Goal: Information Seeking & Learning: Learn about a topic

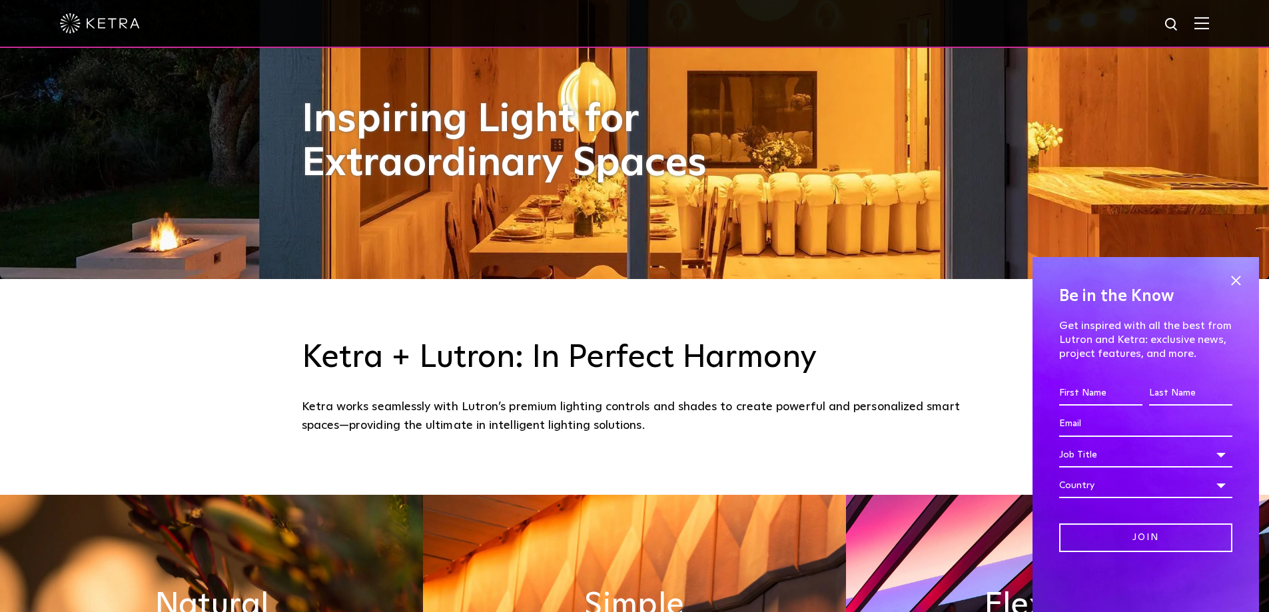
scroll to position [733, 0]
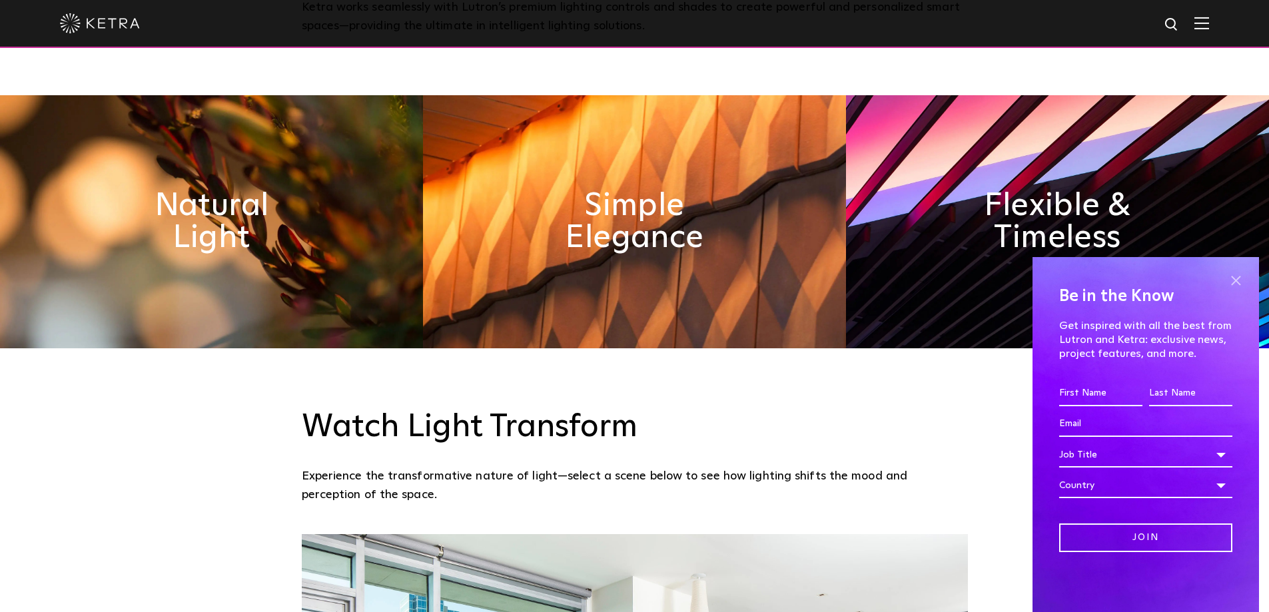
click at [1237, 278] on span at bounding box center [1236, 280] width 20 height 20
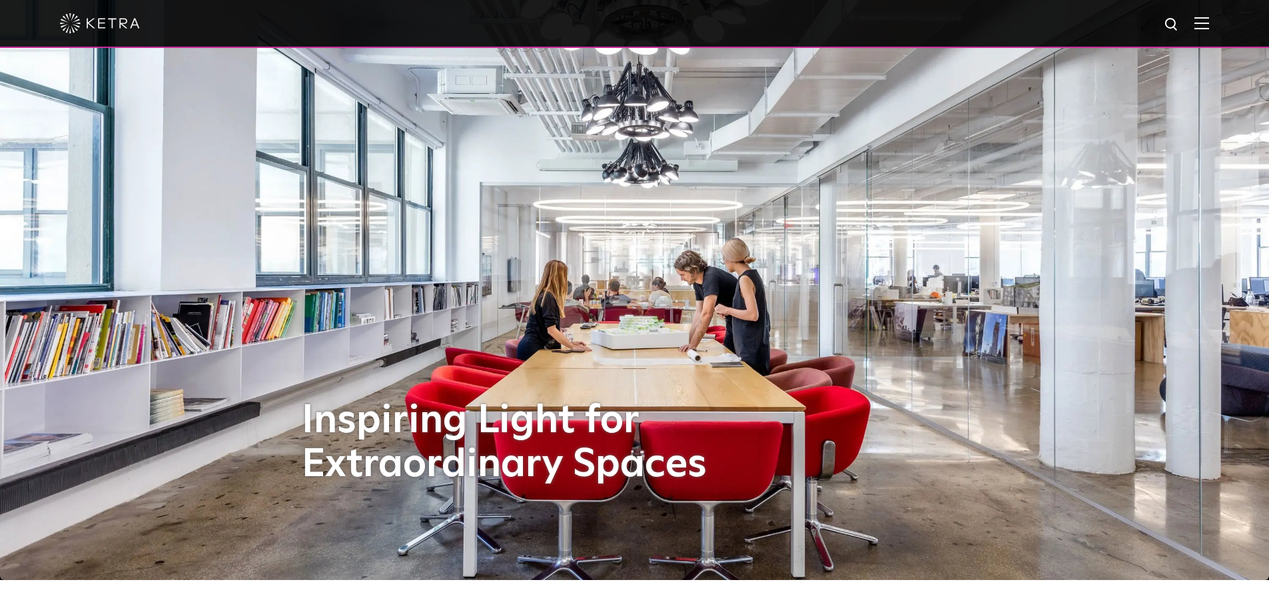
scroll to position [0, 0]
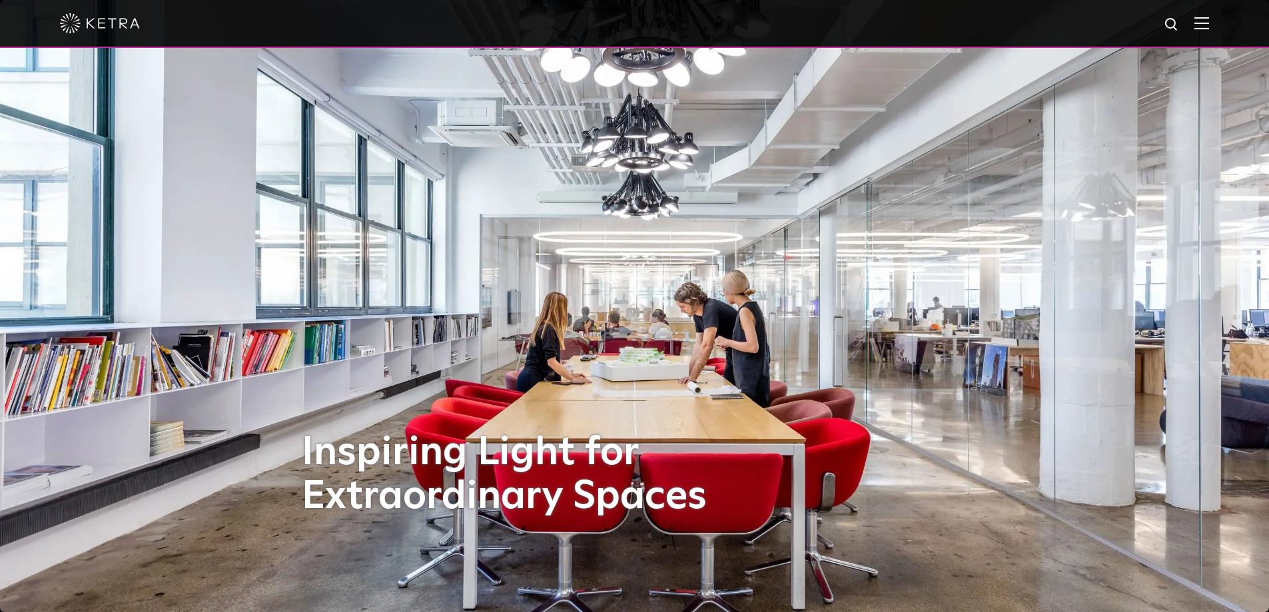
click at [1209, 26] on img at bounding box center [1202, 23] width 15 height 13
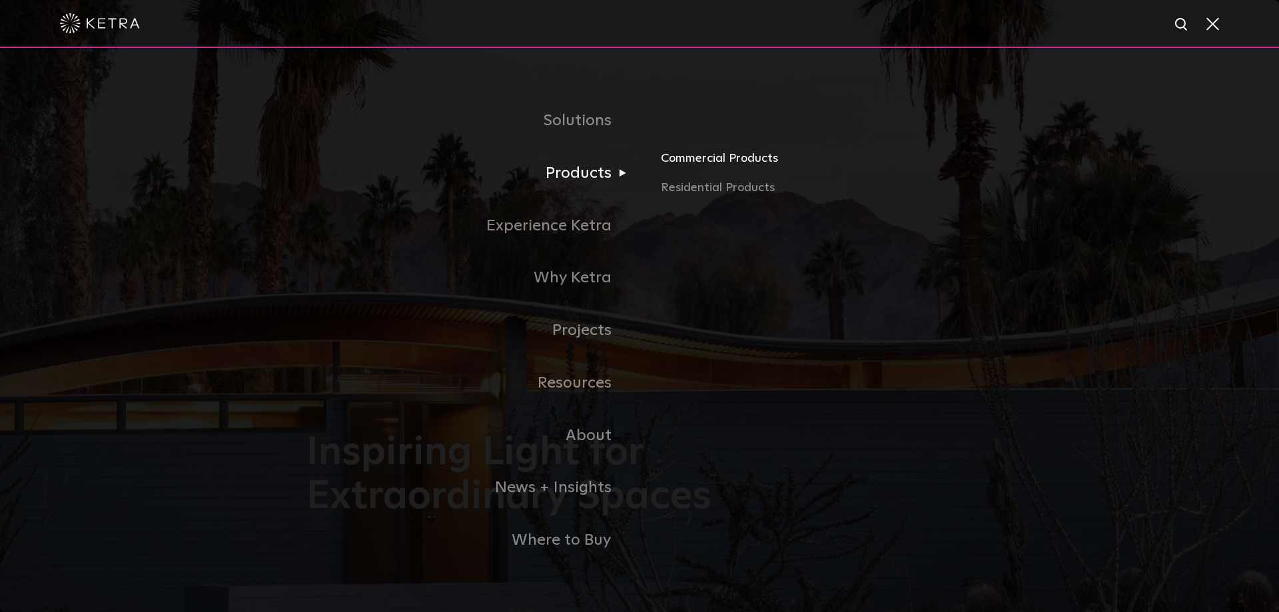
click at [711, 163] on link "Commercial Products" at bounding box center [817, 163] width 312 height 29
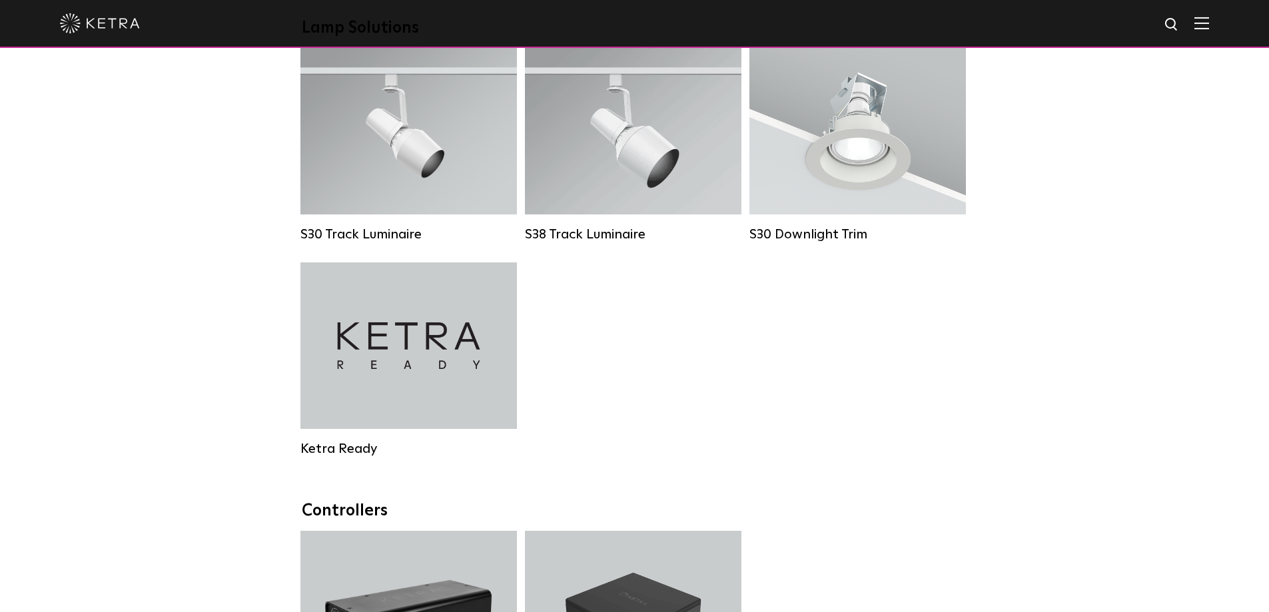
scroll to position [1199, 0]
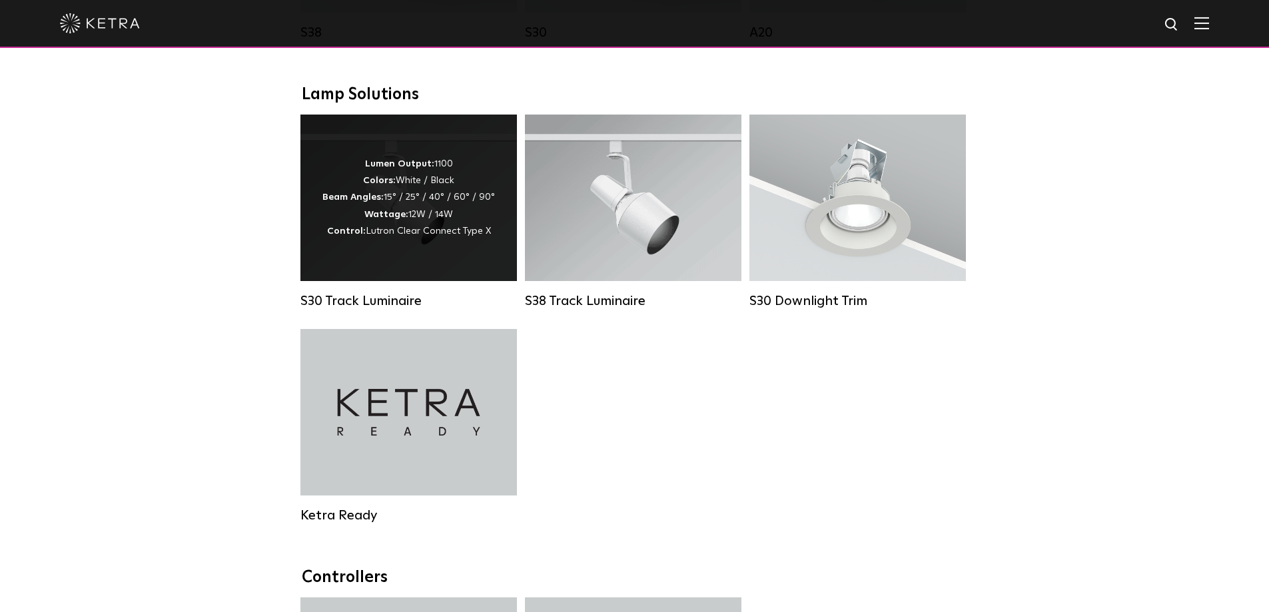
click at [368, 202] on strong "Beam Angles:" at bounding box center [352, 197] width 61 height 9
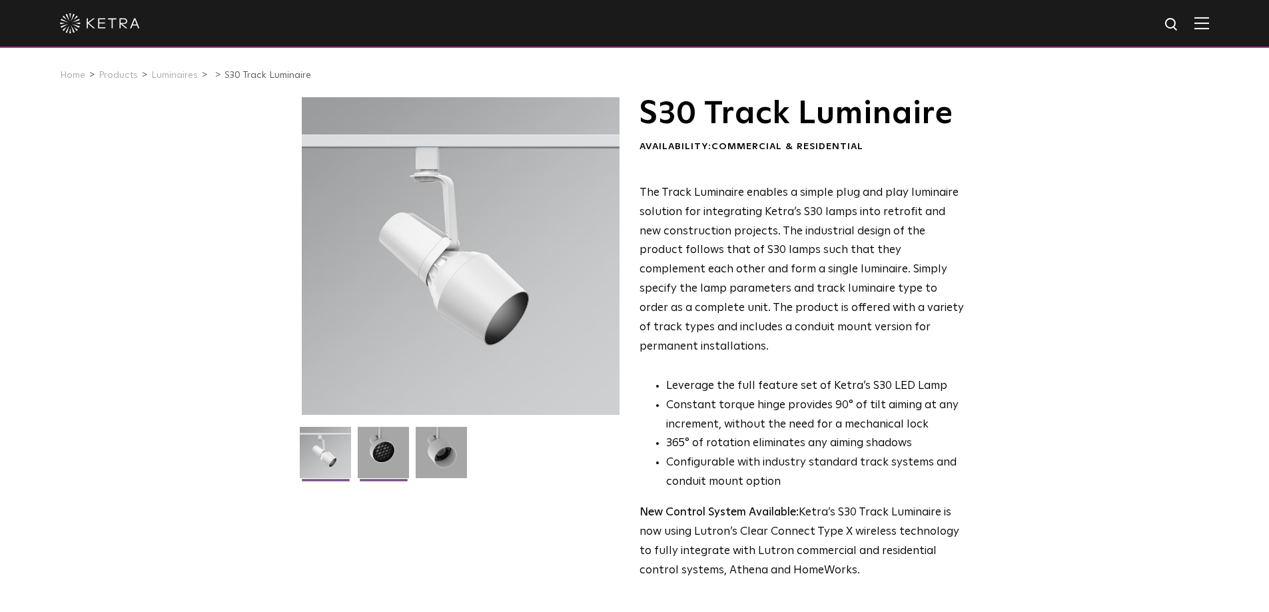
click at [384, 460] on img at bounding box center [383, 457] width 51 height 61
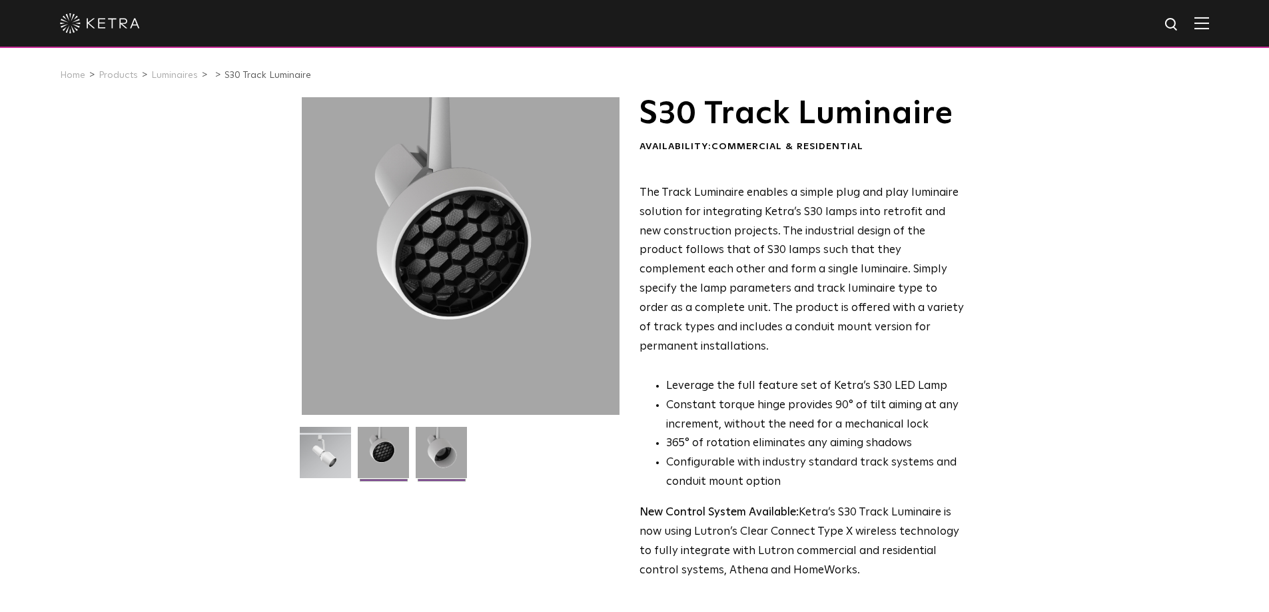
click at [441, 449] on img at bounding box center [441, 457] width 51 height 61
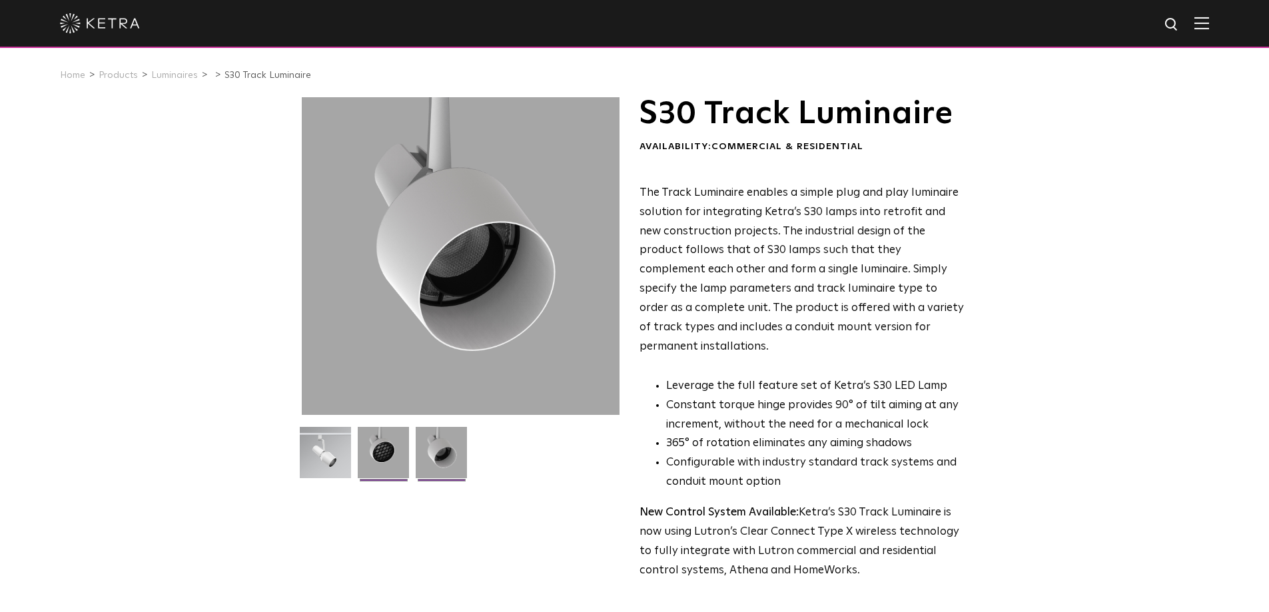
click at [384, 449] on img at bounding box center [383, 457] width 51 height 61
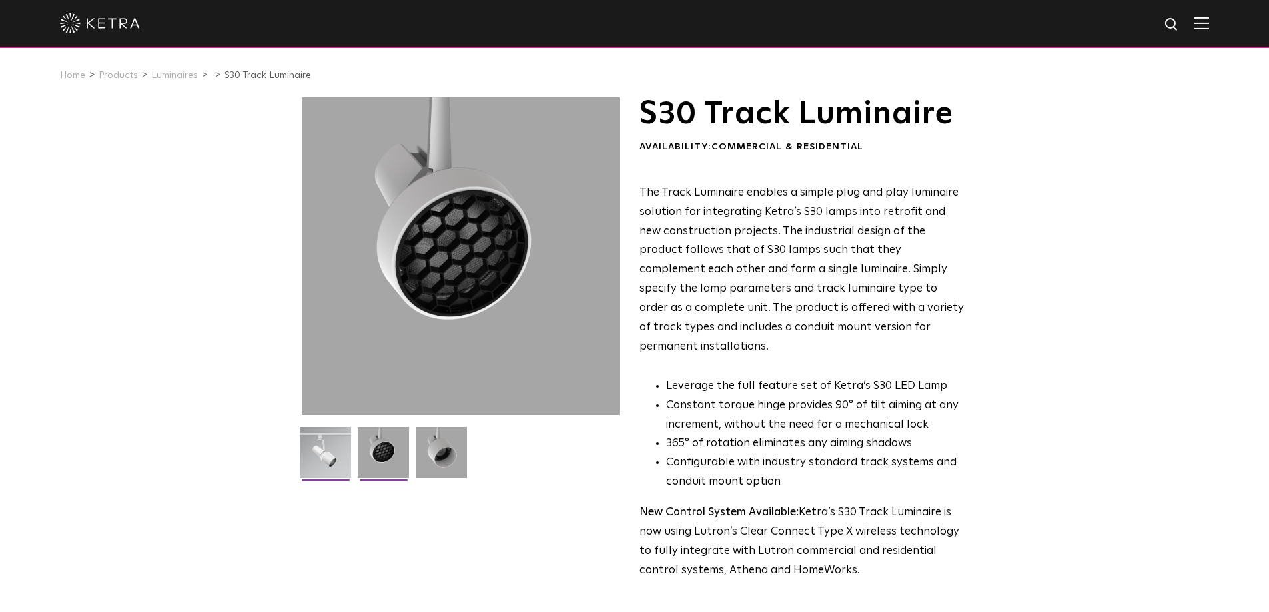
click at [335, 449] on img at bounding box center [325, 457] width 51 height 61
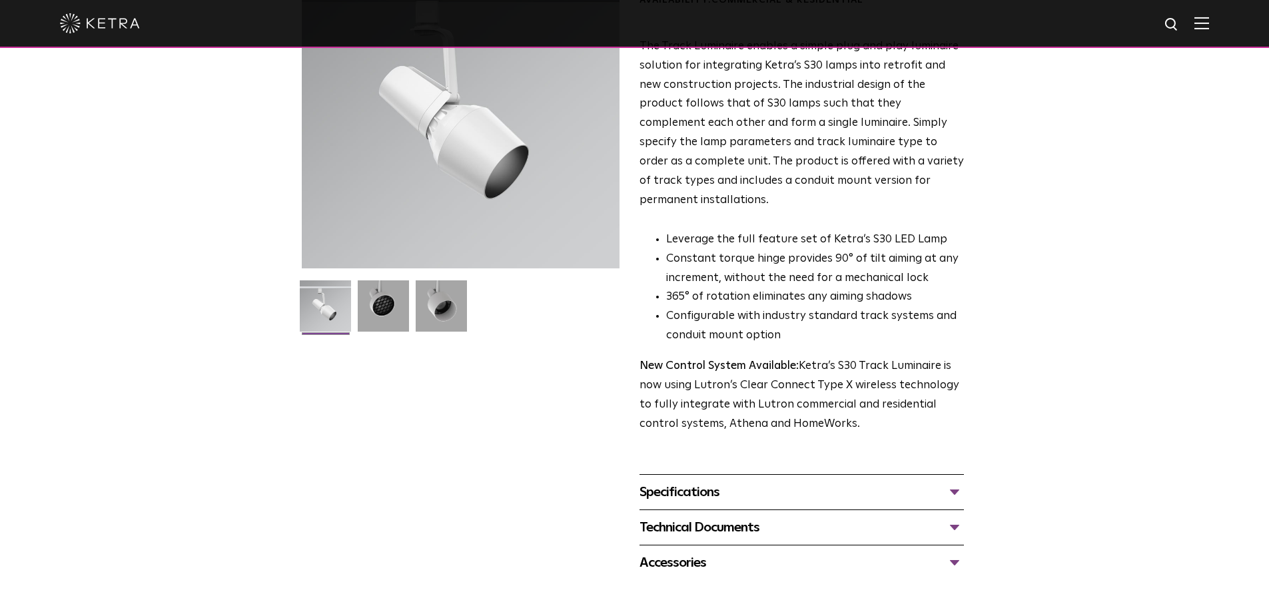
scroll to position [133, 0]
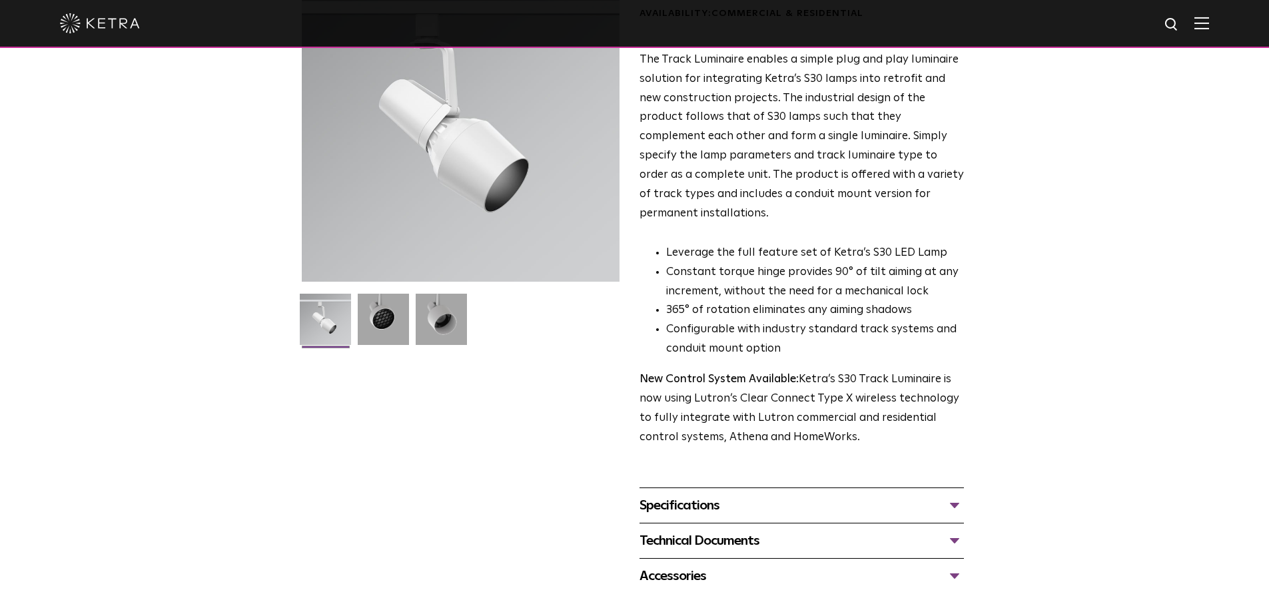
drag, startPoint x: 799, startPoint y: 360, endPoint x: 902, endPoint y: 420, distance: 119.1
click at [902, 420] on p "New Control System Available: Ketra’s S30 Track Luminaire is now using Lutron’s…" at bounding box center [802, 408] width 324 height 77
drag, startPoint x: 860, startPoint y: 422, endPoint x: 622, endPoint y: 355, distance: 247.8
click at [622, 355] on div "S30 Track Luminaire Availability: Commercial & Residential The Track Luminaire …" at bounding box center [635, 279] width 666 height 630
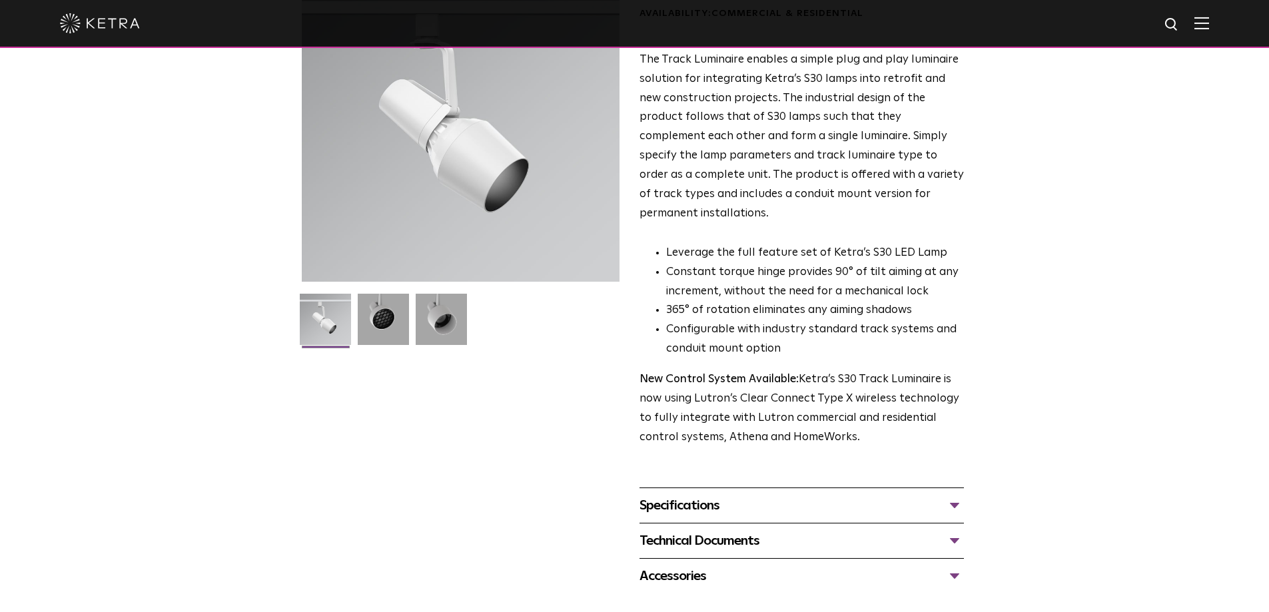
click at [622, 355] on ul at bounding box center [460, 328] width 324 height 68
drag, startPoint x: 640, startPoint y: 359, endPoint x: 858, endPoint y: 424, distance: 227.2
click at [858, 424] on p "New Control System Available: Ketra’s S30 Track Luminaire is now using Lutron’s…" at bounding box center [802, 408] width 324 height 77
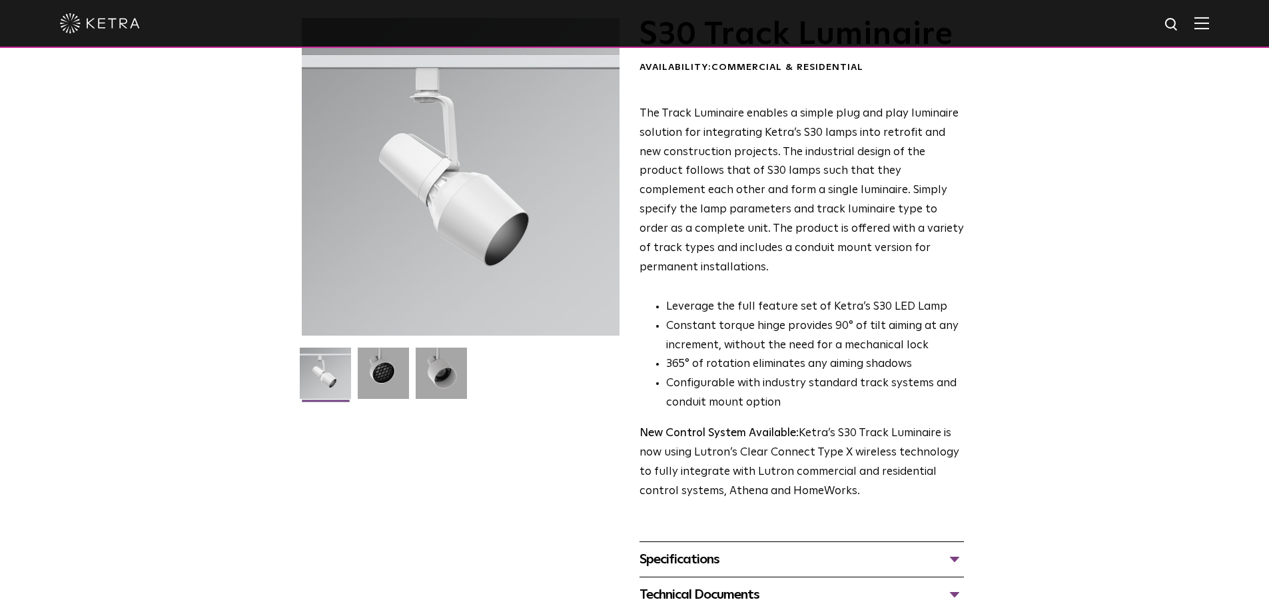
scroll to position [0, 0]
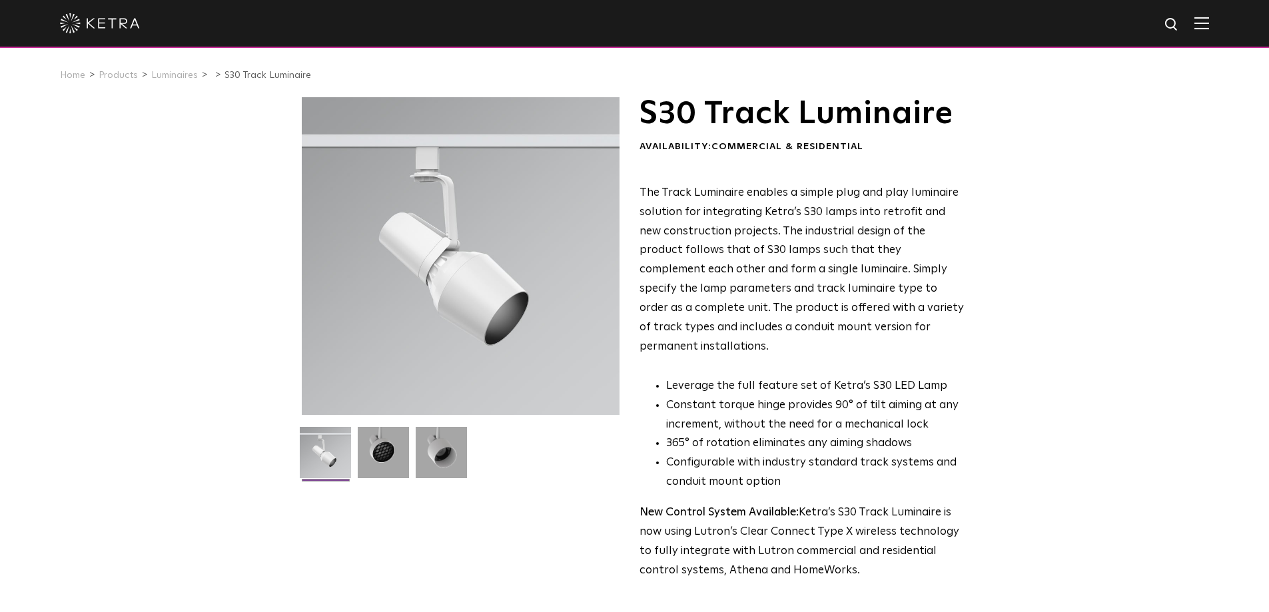
click at [239, 359] on div "S30 Track Luminaire Availability: Commercial & Residential The Track Luminaire …" at bounding box center [634, 412] width 1269 height 630
click at [267, 365] on div "S30 Track Luminaire Availability: Commercial & Residential The Track Luminaire …" at bounding box center [634, 412] width 1269 height 630
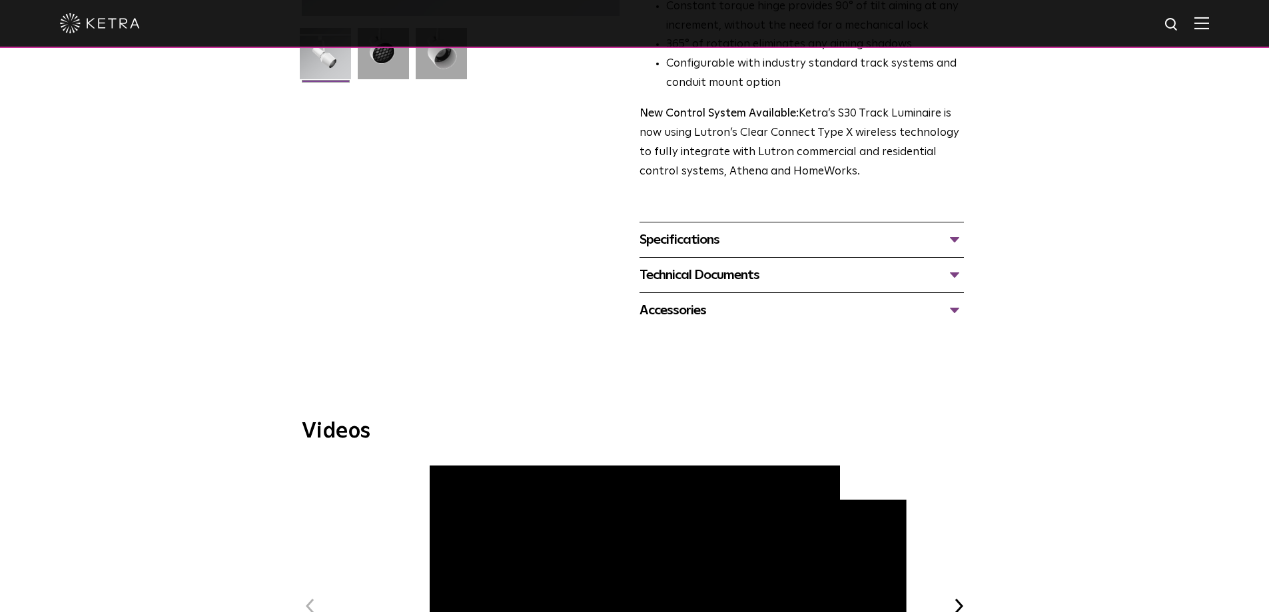
scroll to position [400, 0]
click at [708, 229] on div "Specifications" at bounding box center [802, 239] width 324 height 21
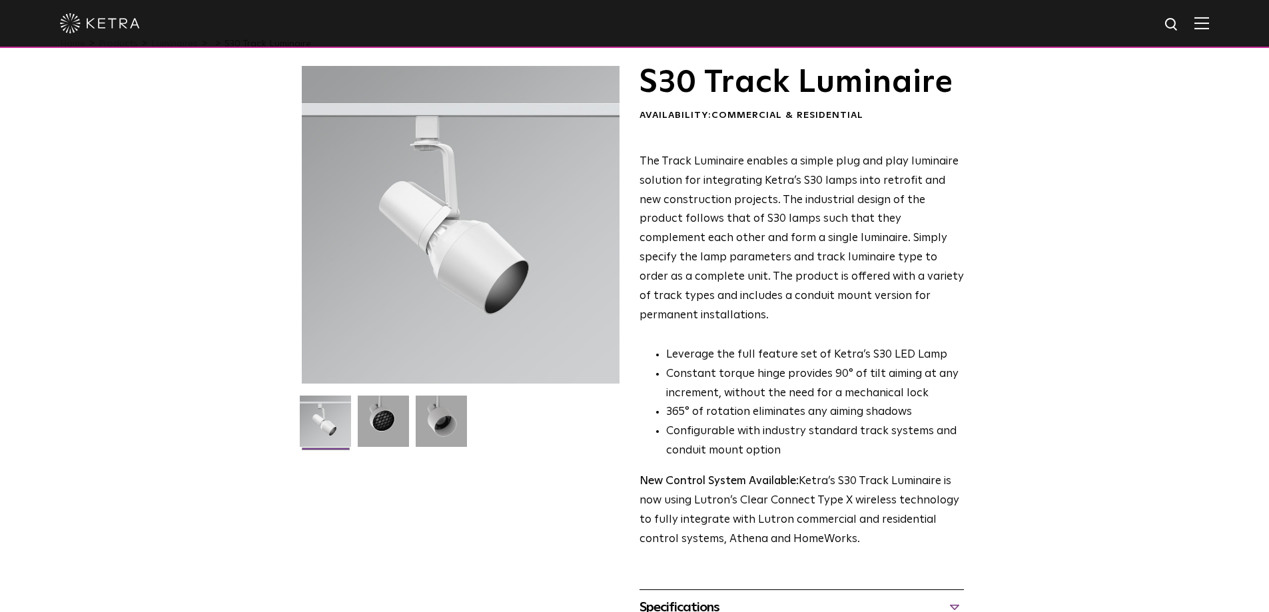
scroll to position [0, 0]
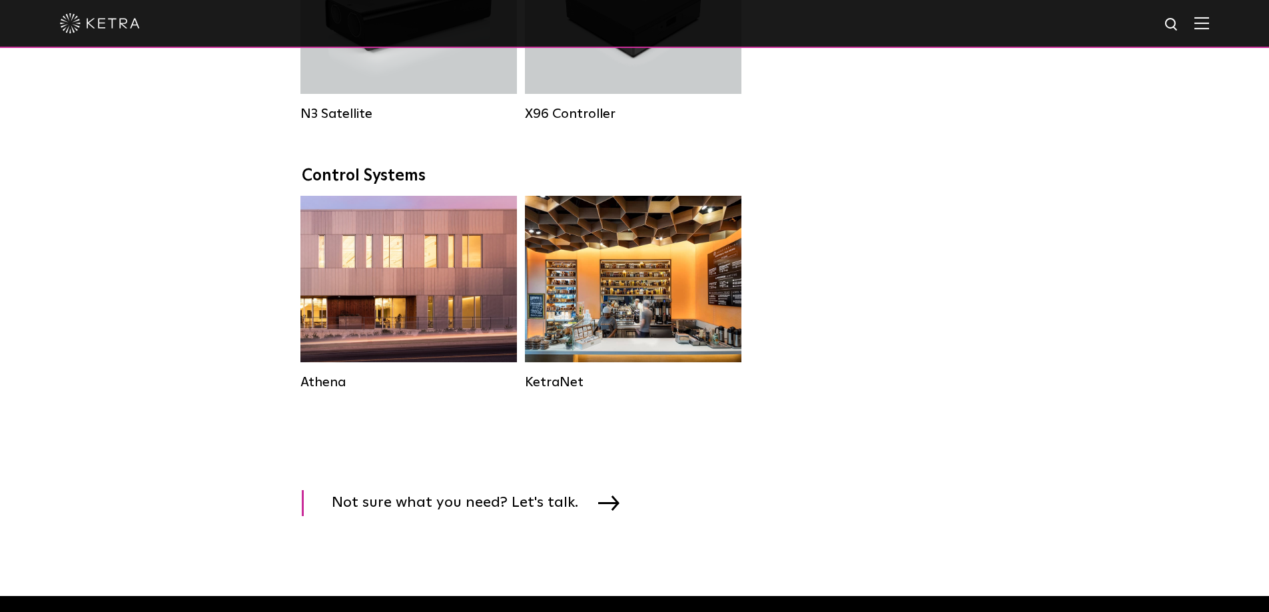
scroll to position [1199, 0]
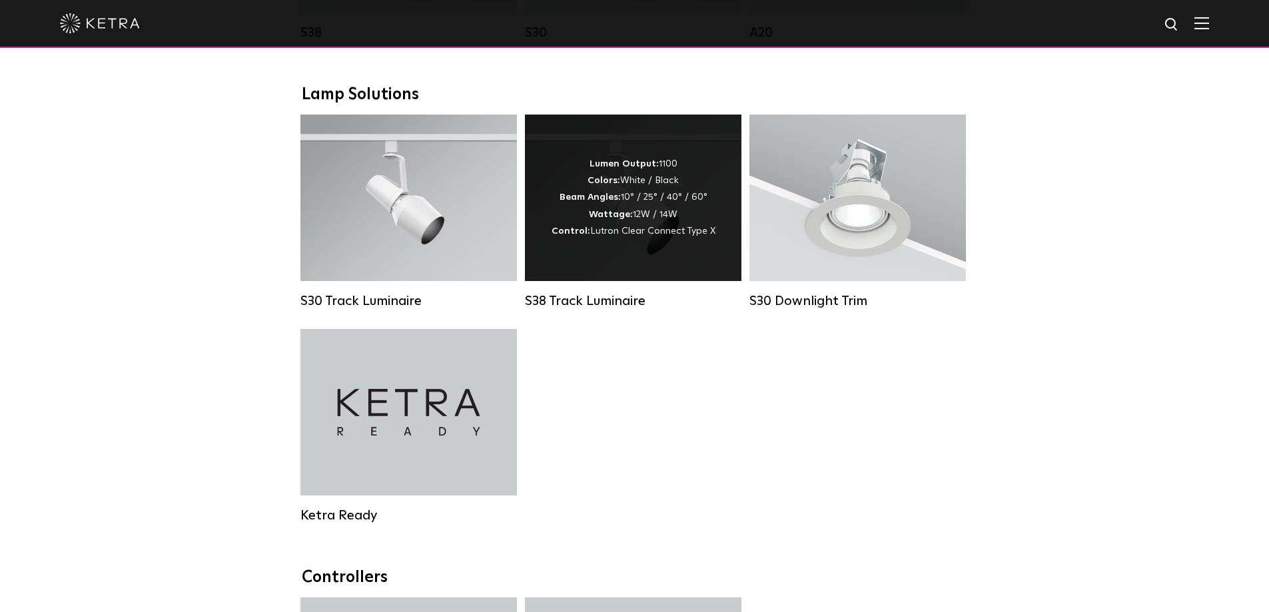
click at [626, 169] on strong "Lumen Output:" at bounding box center [624, 163] width 69 height 9
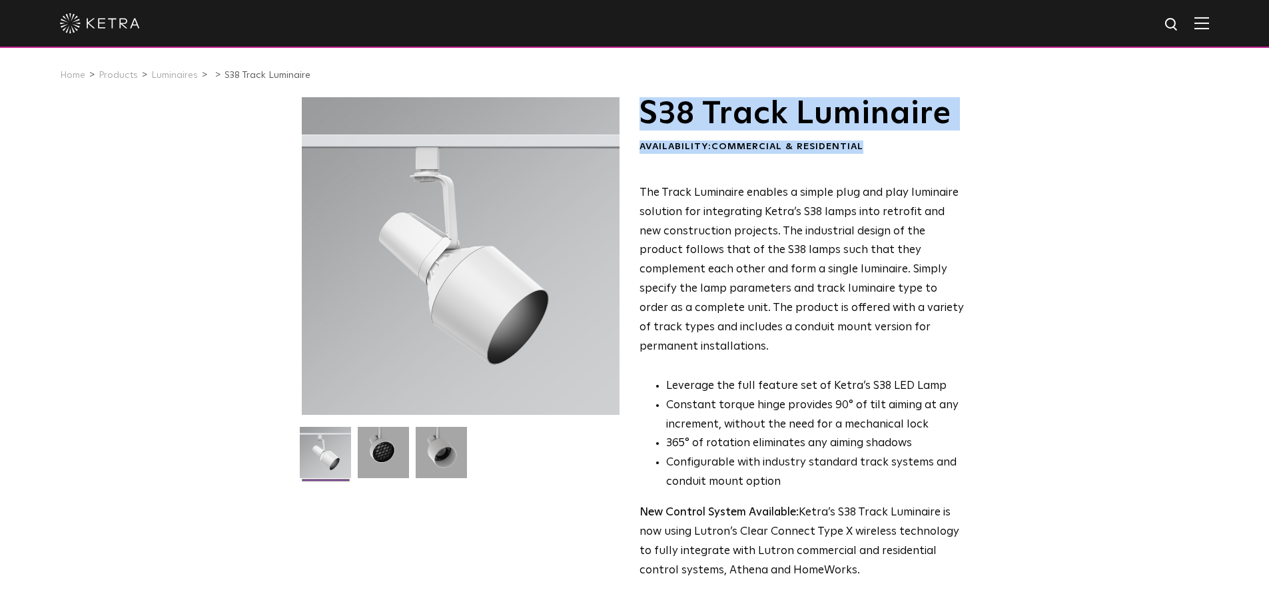
drag, startPoint x: 646, startPoint y: 116, endPoint x: 959, endPoint y: 150, distance: 315.6
click at [959, 150] on div "S38 Track Luminaire Availability: Commercial & Residential" at bounding box center [802, 125] width 324 height 57
click at [959, 150] on div "Availability: Commercial & Residential" at bounding box center [802, 147] width 324 height 13
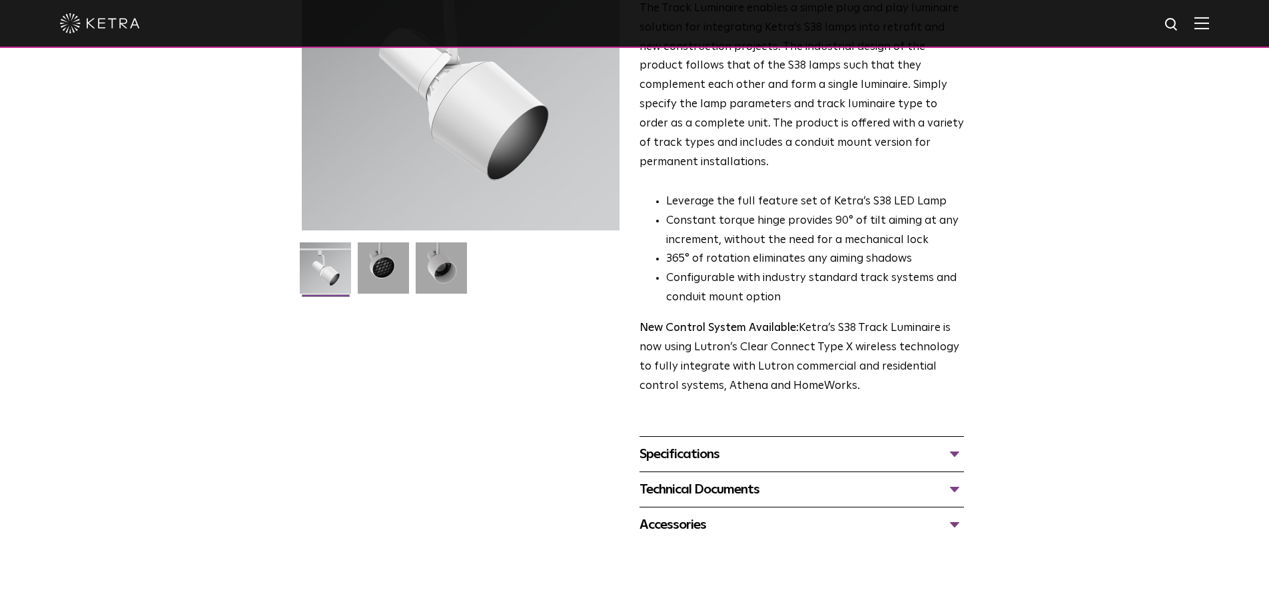
scroll to position [200, 0]
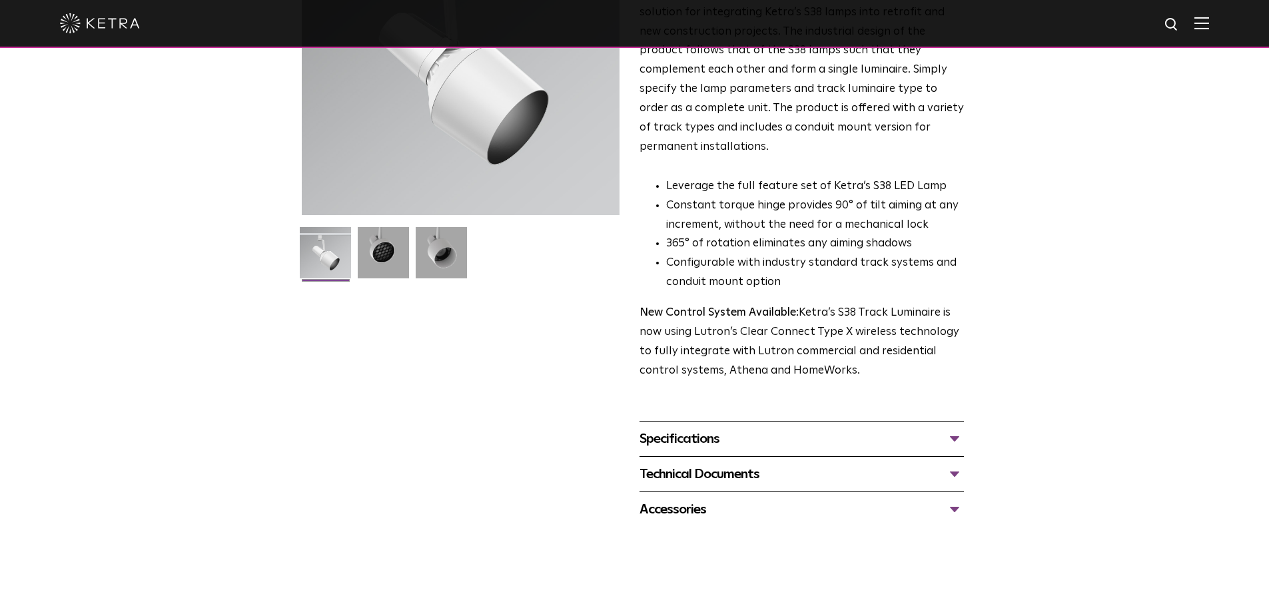
click at [756, 464] on div "Technical Documents" at bounding box center [802, 474] width 324 height 21
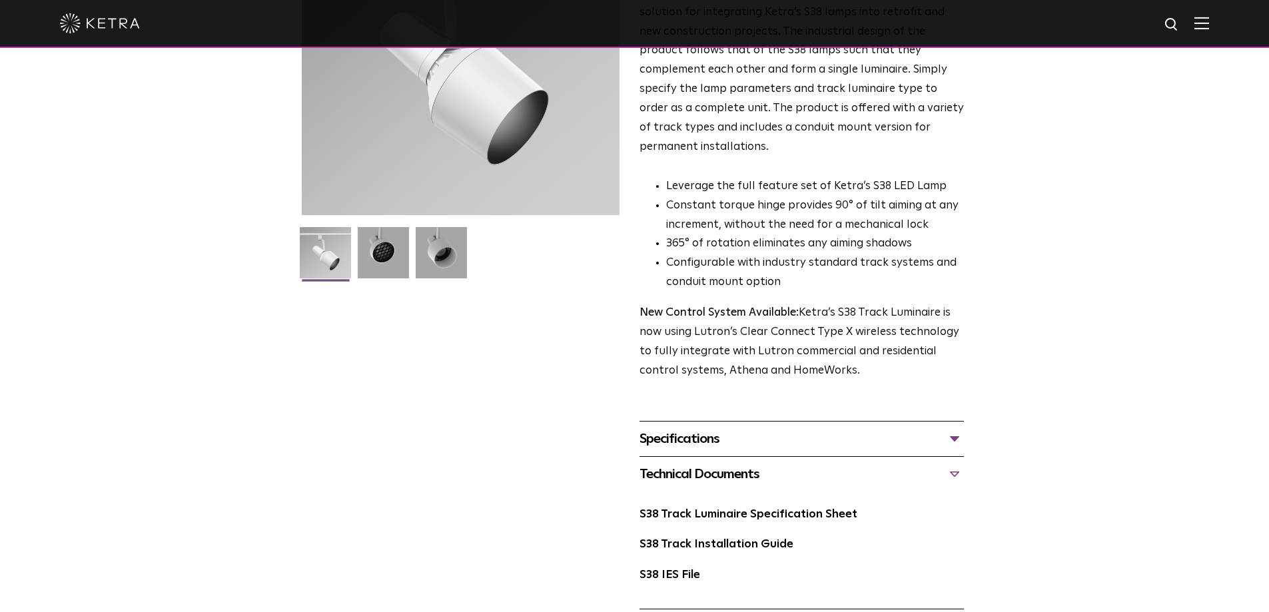
click at [734, 428] on div "Specifications" at bounding box center [802, 438] width 324 height 21
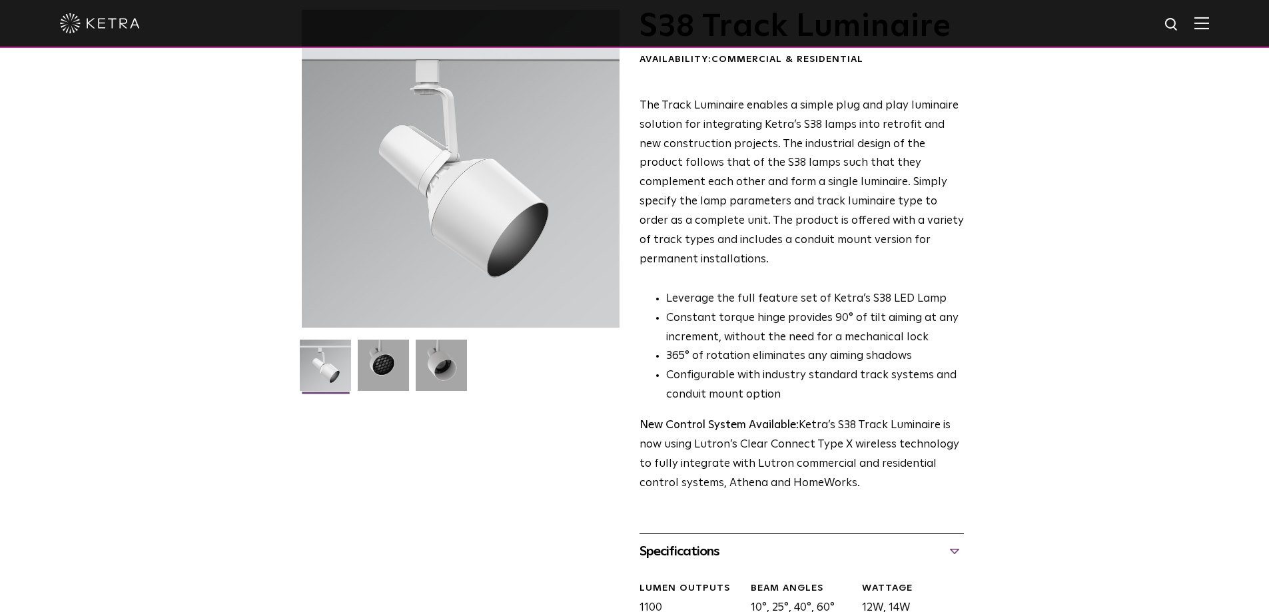
scroll to position [67, 0]
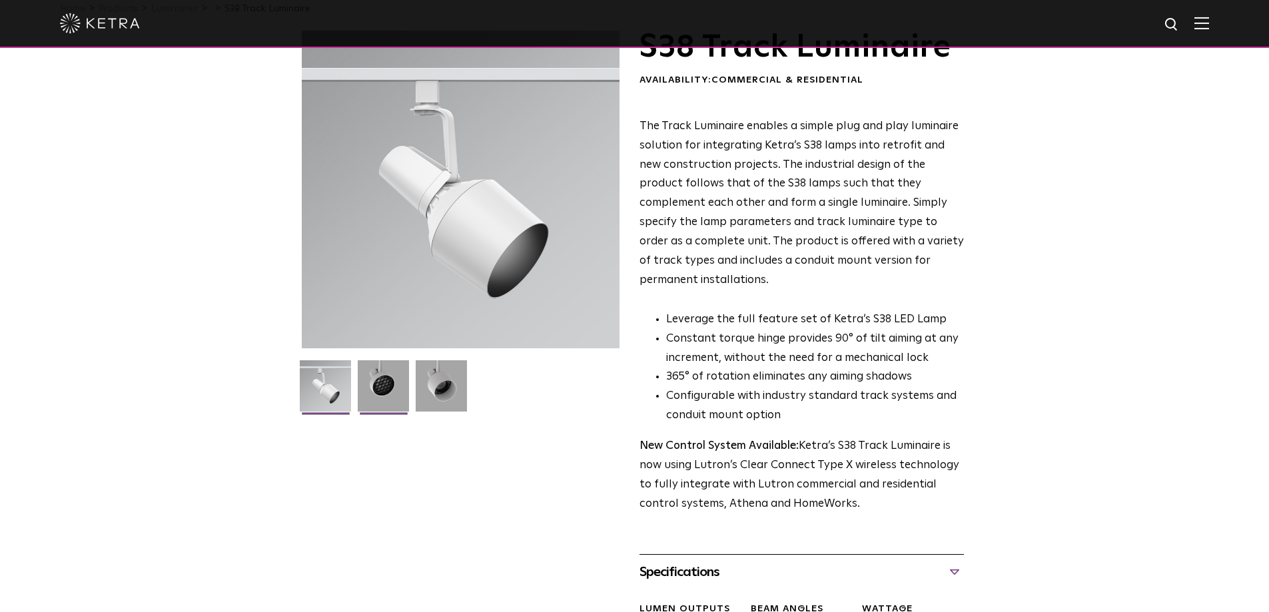
click at [387, 397] on img at bounding box center [383, 390] width 51 height 61
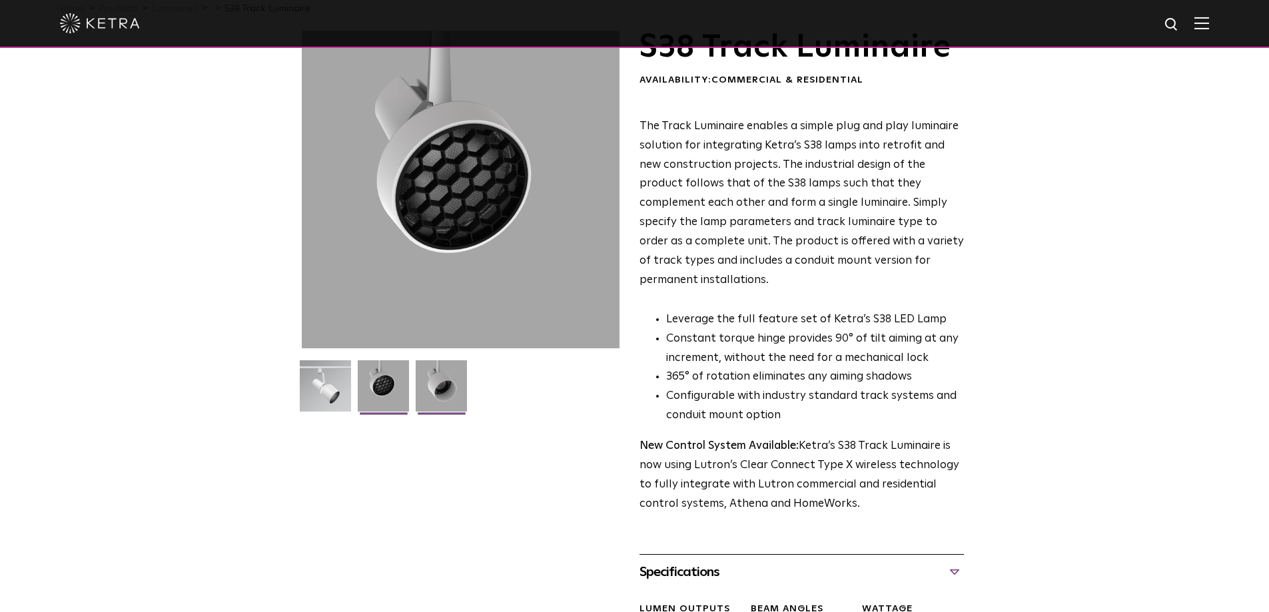
click at [443, 384] on img at bounding box center [441, 390] width 51 height 61
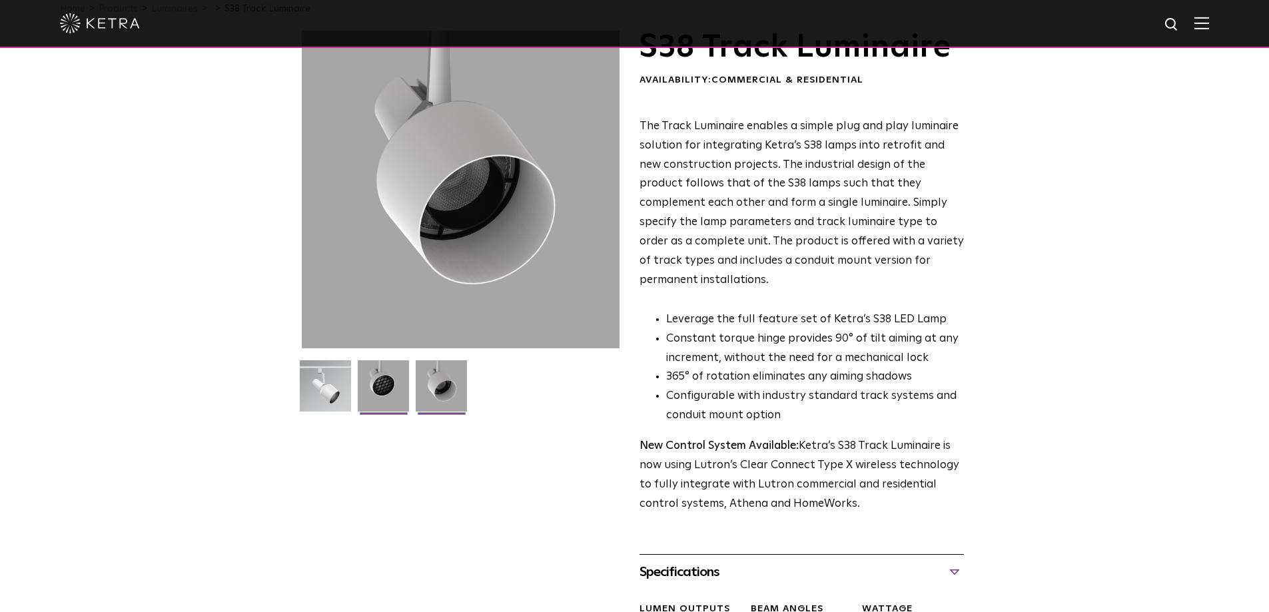
click at [387, 384] on img at bounding box center [383, 390] width 51 height 61
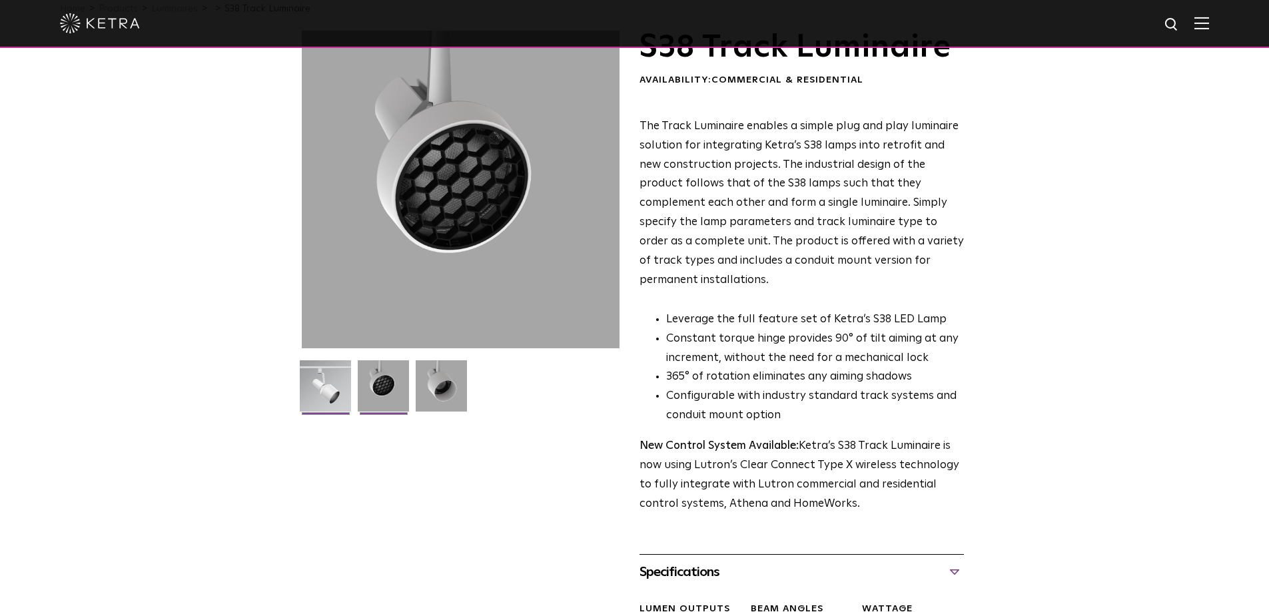
click at [316, 384] on img at bounding box center [325, 390] width 51 height 61
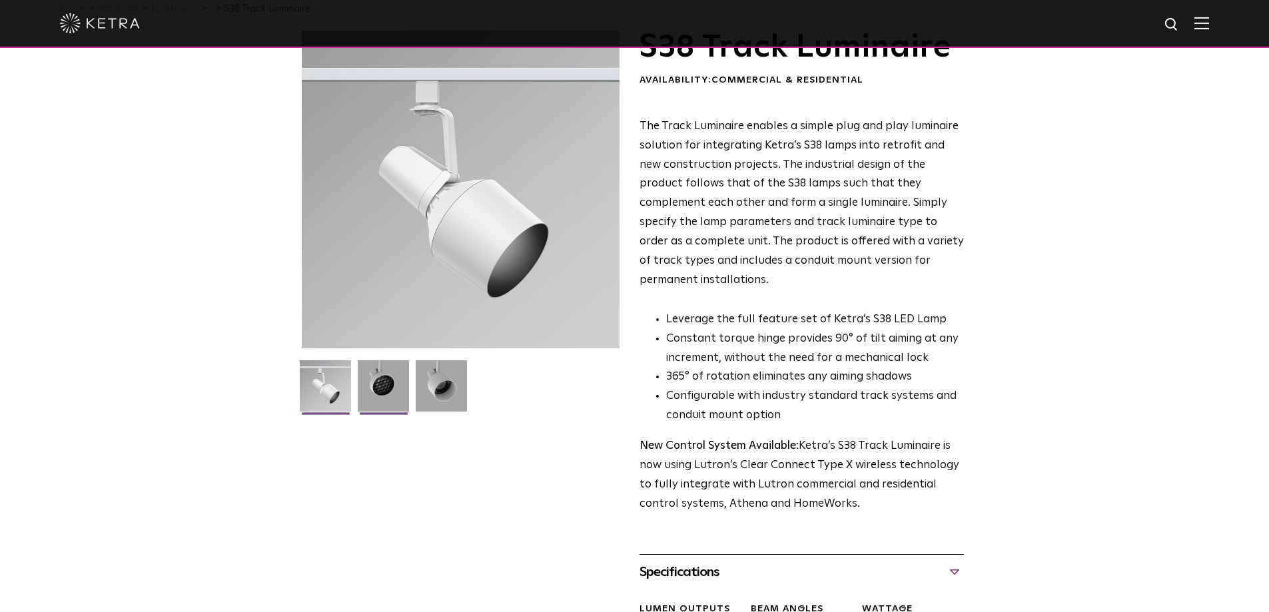
click at [378, 382] on img at bounding box center [383, 390] width 51 height 61
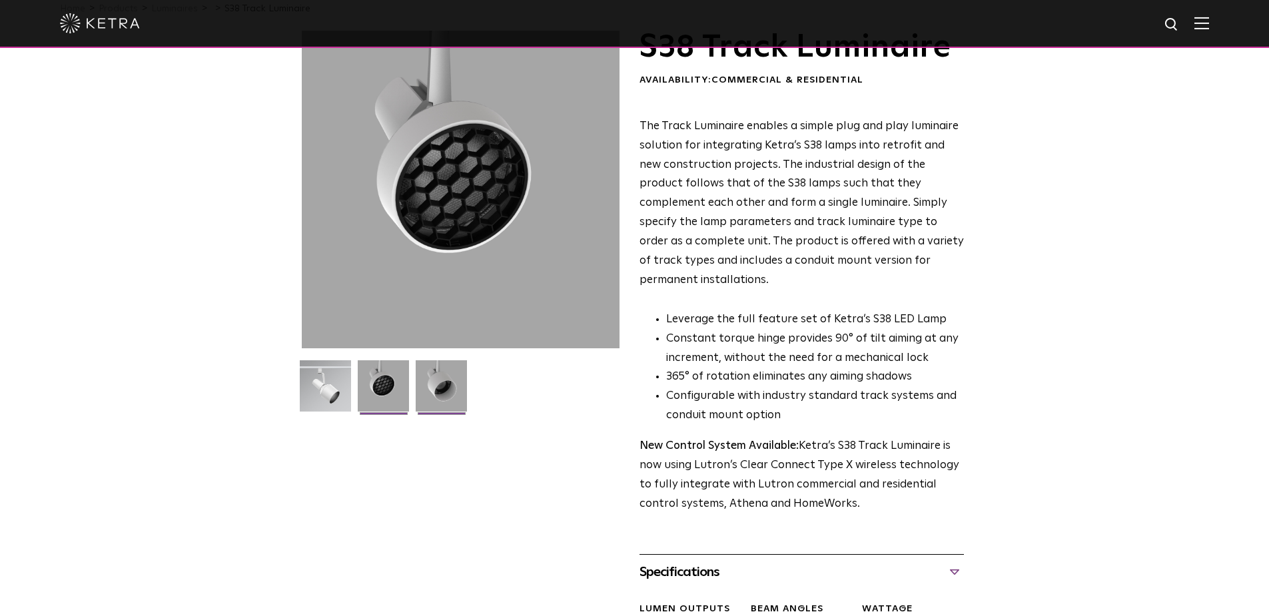
click at [440, 382] on img at bounding box center [441, 390] width 51 height 61
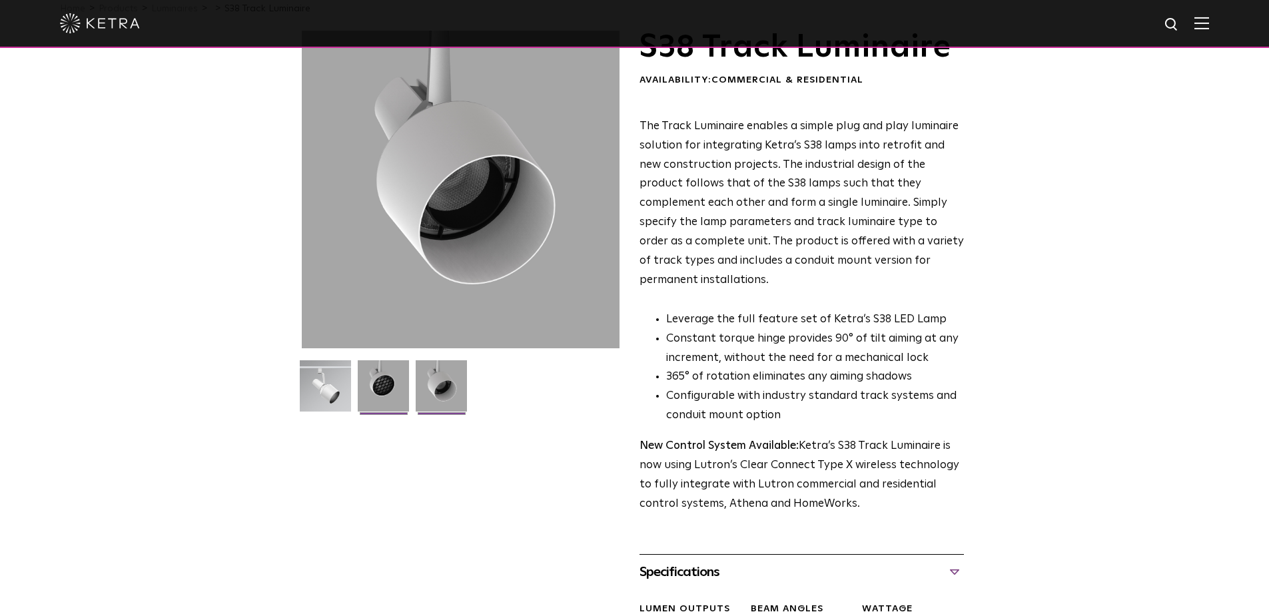
click at [376, 381] on img at bounding box center [383, 390] width 51 height 61
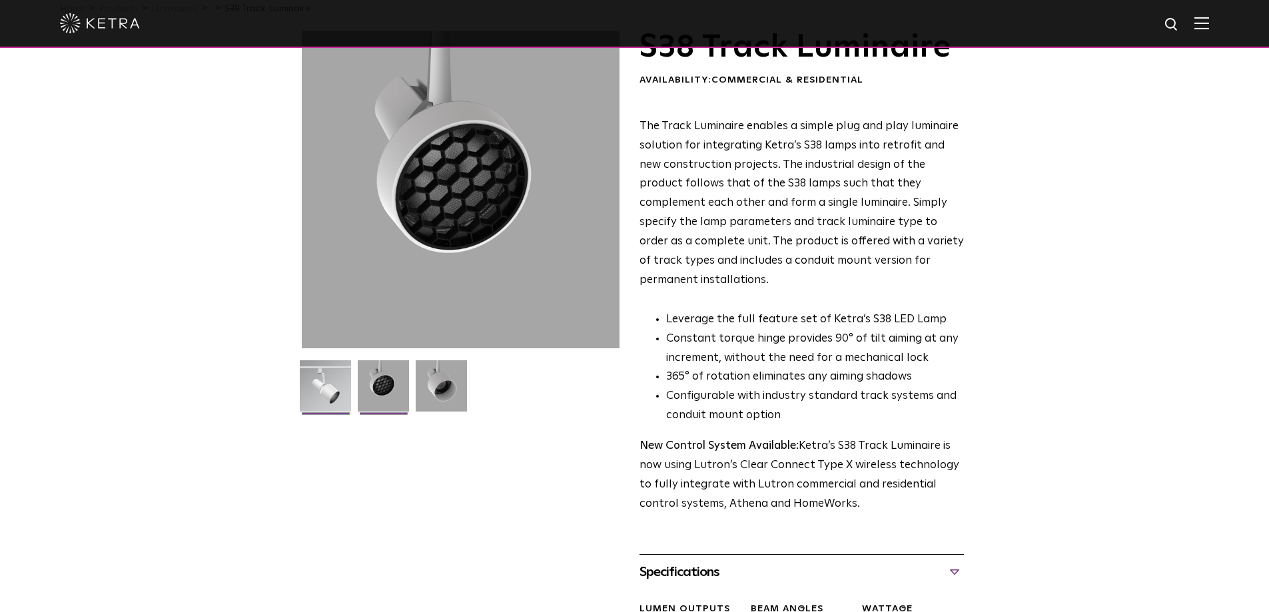
click at [309, 380] on img at bounding box center [325, 390] width 51 height 61
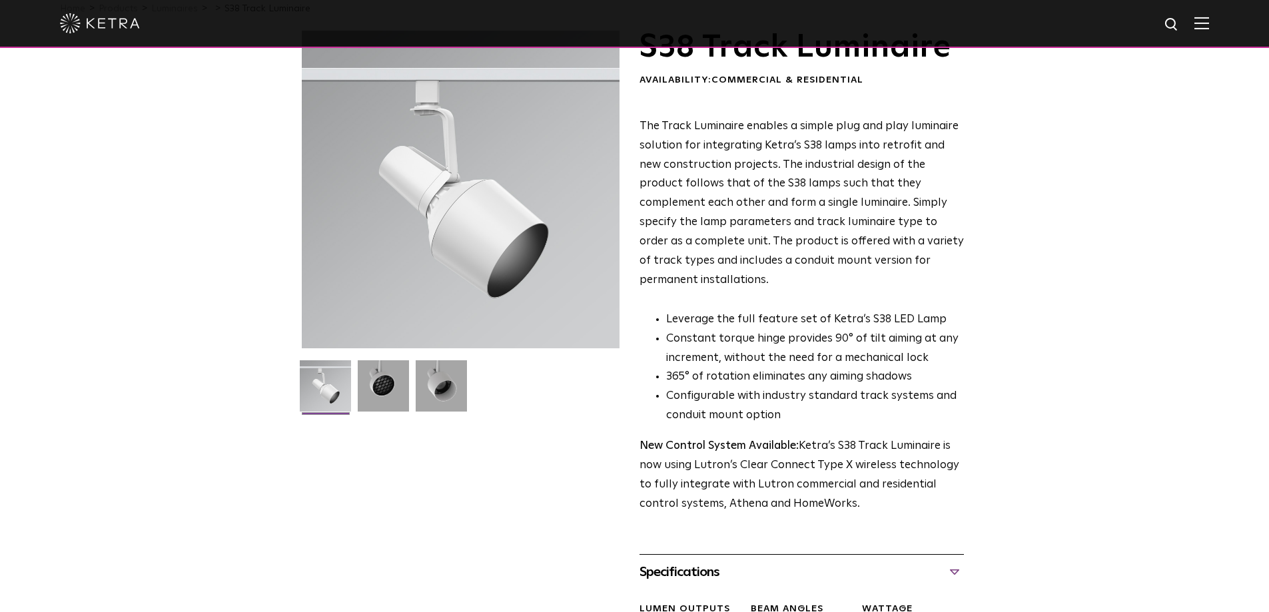
scroll to position [0, 0]
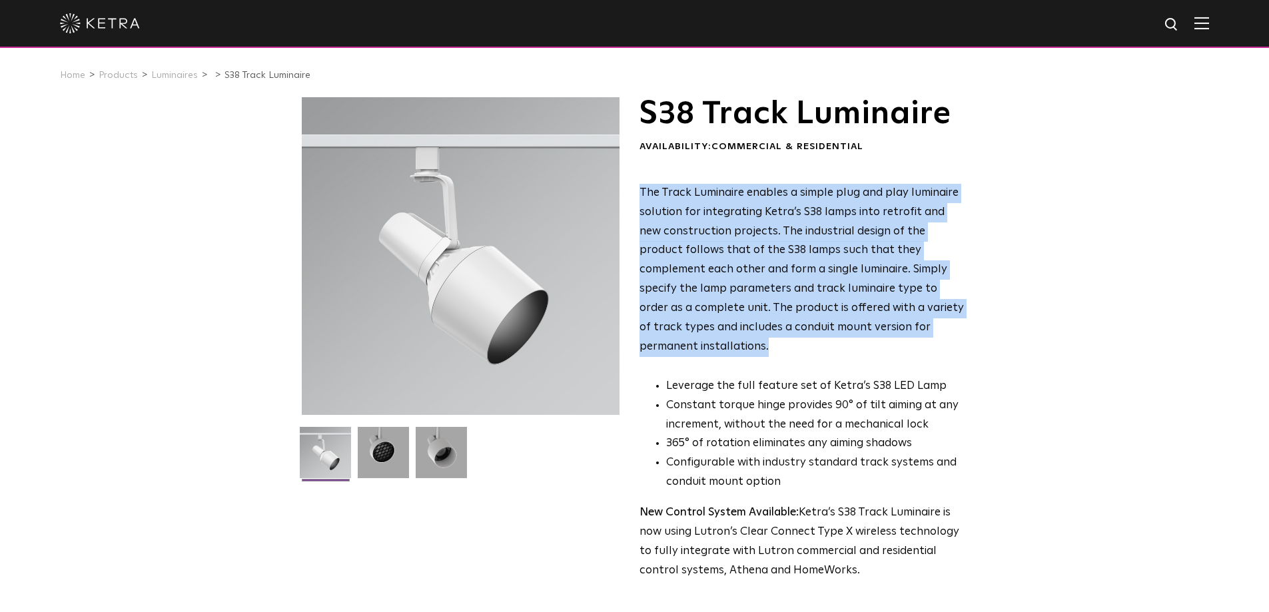
drag, startPoint x: 641, startPoint y: 191, endPoint x: 1028, endPoint y: 337, distance: 413.9
click at [1028, 337] on div "S38 Track Luminaire Availability: Commercial & Residential The Track Luminaire …" at bounding box center [634, 551] width 1269 height 908
click at [1028, 336] on div "S38 Track Luminaire Availability: Commercial & Residential The Track Luminaire …" at bounding box center [634, 551] width 1269 height 908
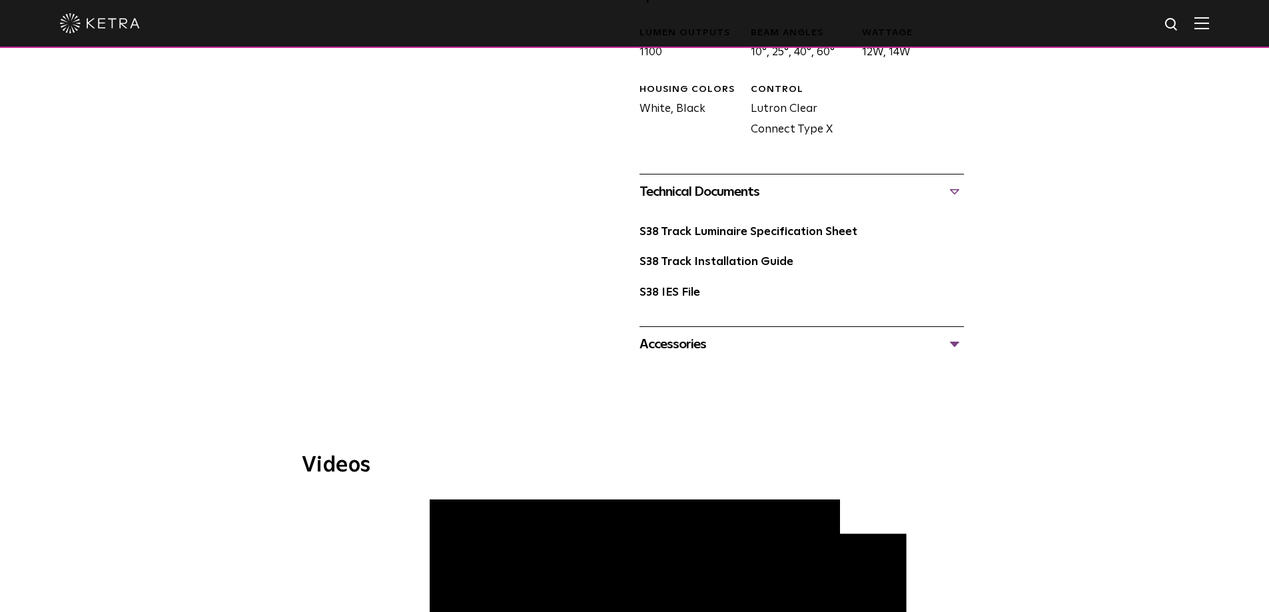
scroll to position [666, 0]
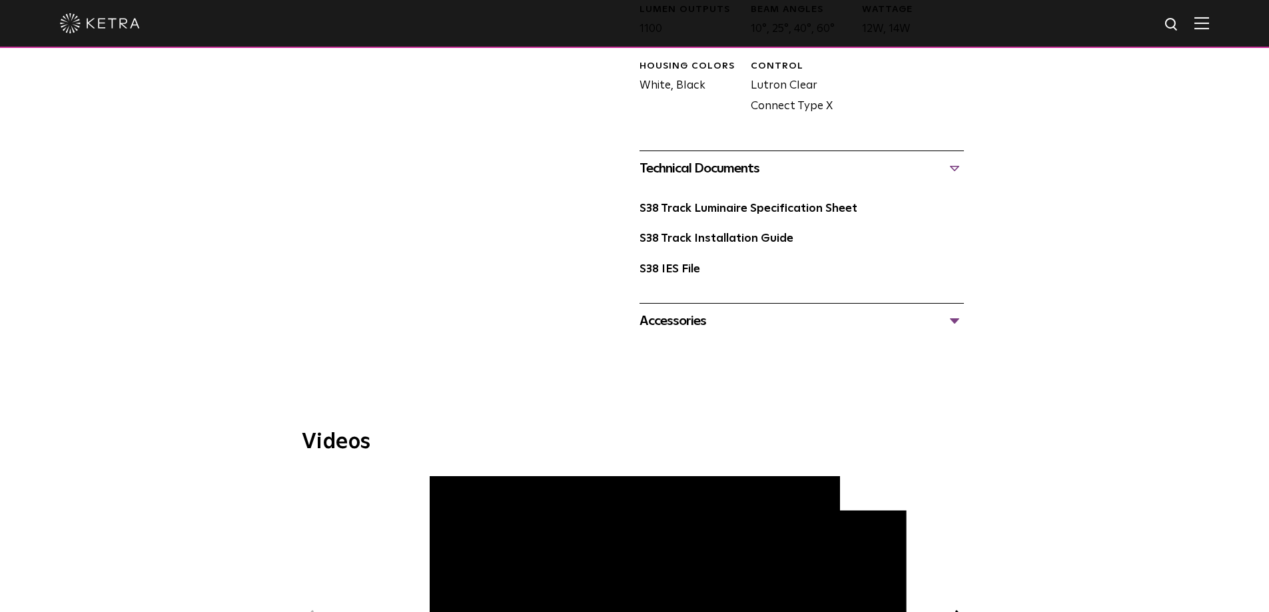
click at [955, 310] on div "Accessories" at bounding box center [802, 320] width 324 height 21
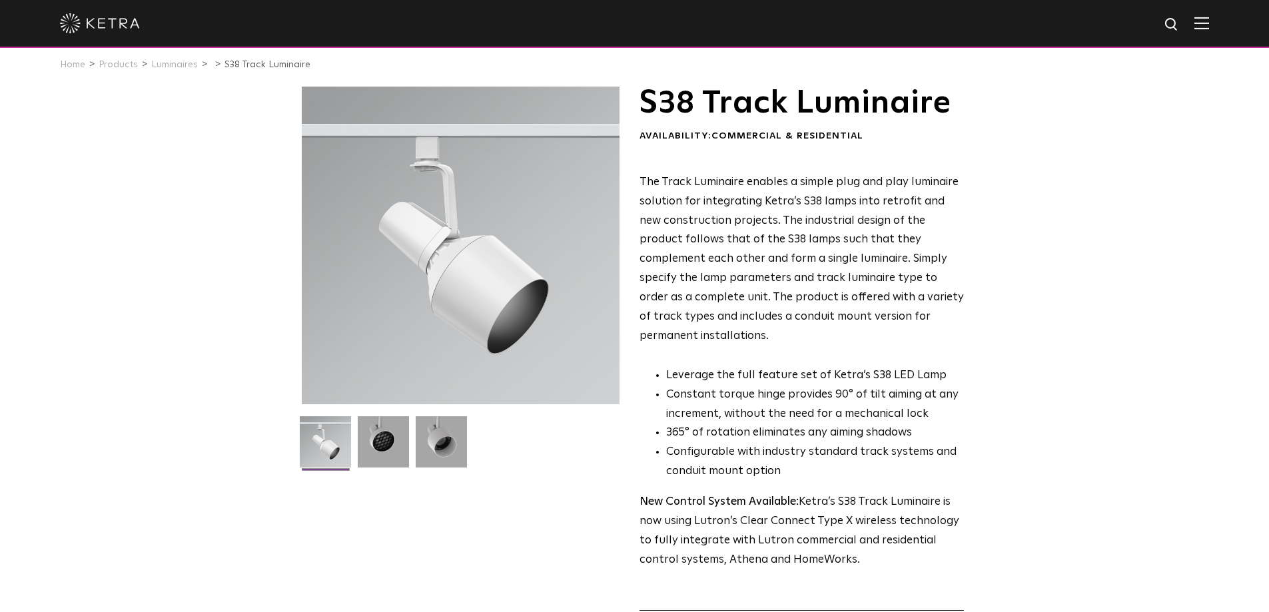
scroll to position [0, 0]
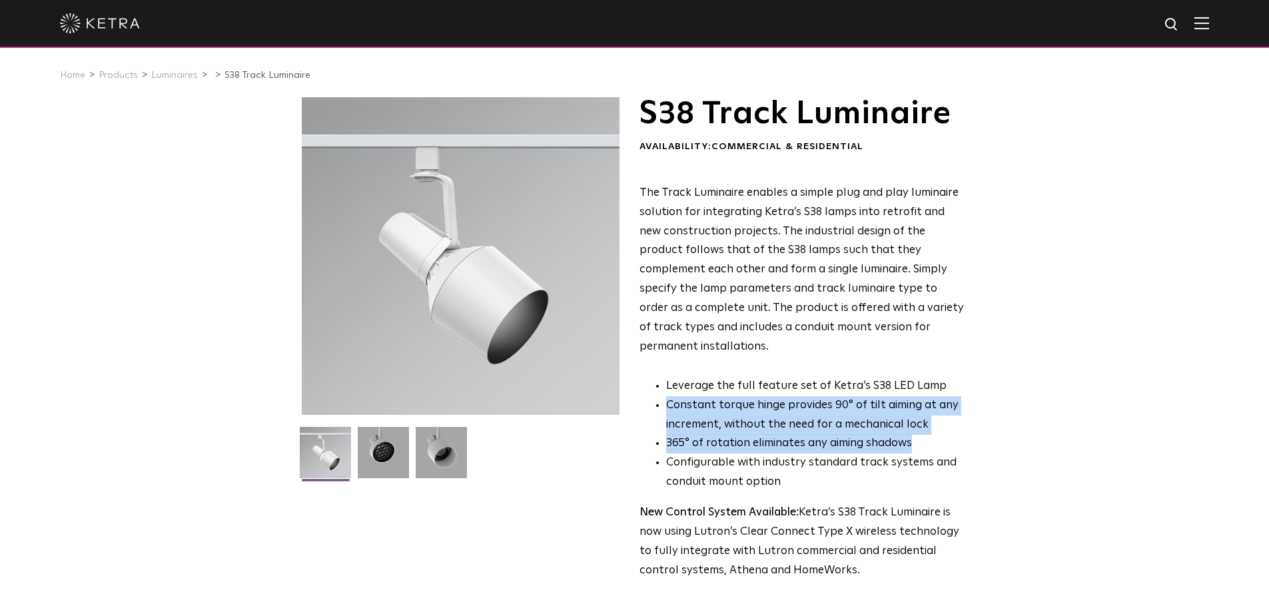
drag, startPoint x: 668, startPoint y: 389, endPoint x: 981, endPoint y: 423, distance: 315.0
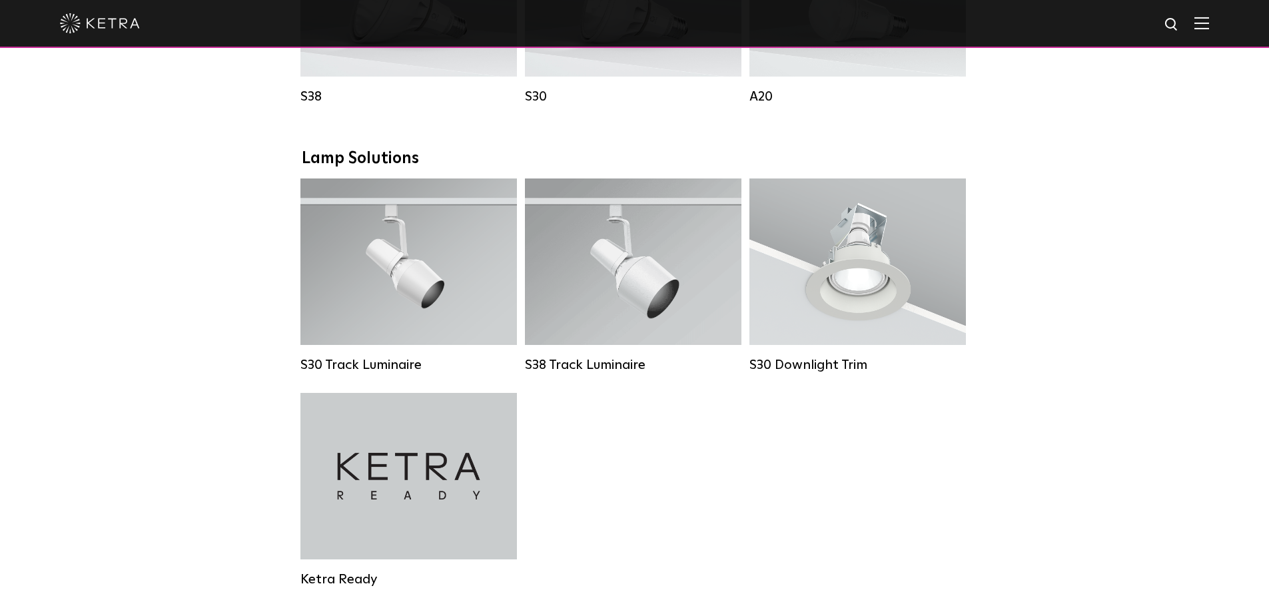
scroll to position [1199, 0]
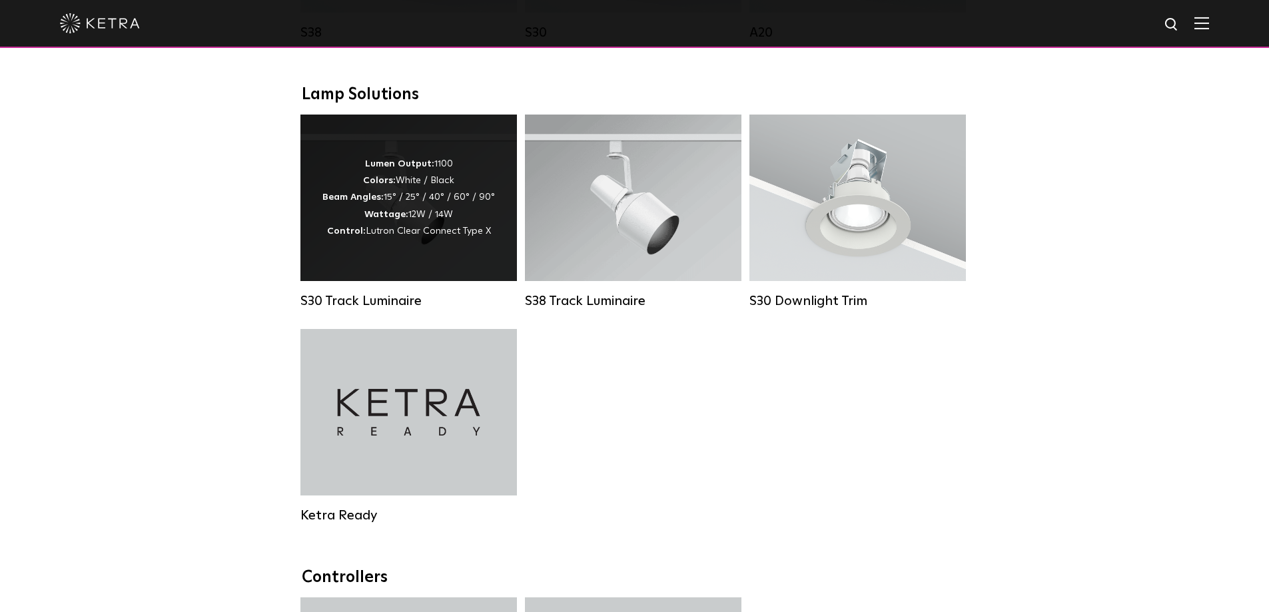
click at [420, 169] on strong "Lumen Output:" at bounding box center [399, 163] width 69 height 9
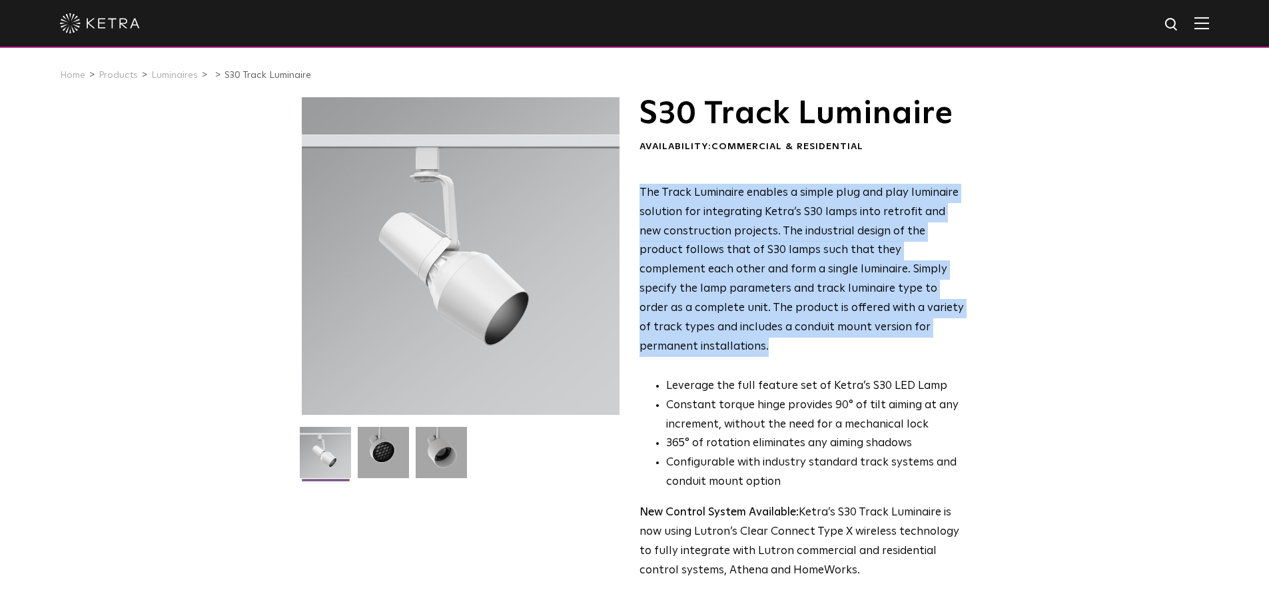
drag, startPoint x: 640, startPoint y: 192, endPoint x: 1007, endPoint y: 320, distance: 388.1
click at [1007, 320] on div "S30 Track Luminaire Availability: Commercial & Residential The Track Luminaire …" at bounding box center [634, 412] width 1269 height 630
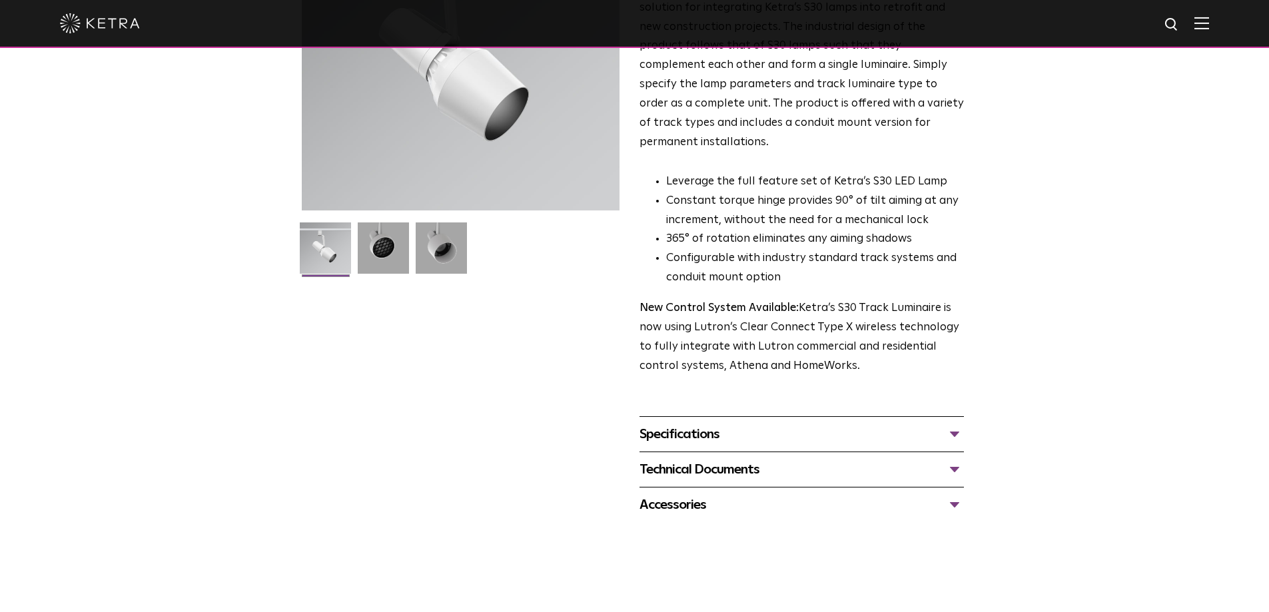
scroll to position [400, 0]
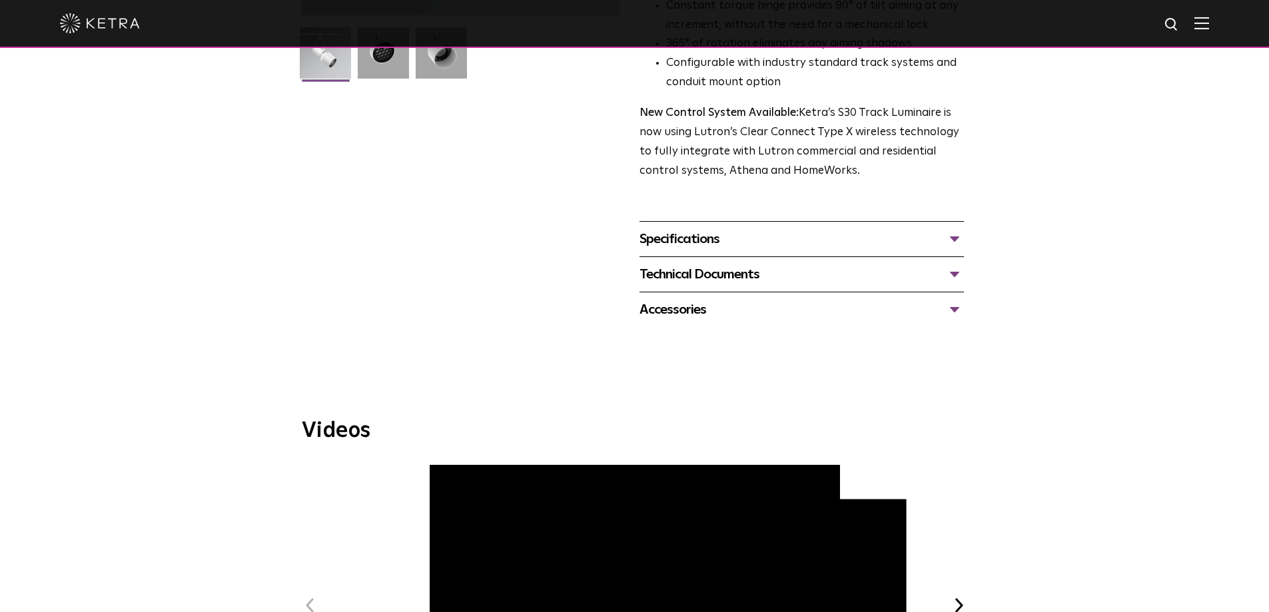
click at [714, 264] on div "Technical Documents" at bounding box center [802, 274] width 324 height 21
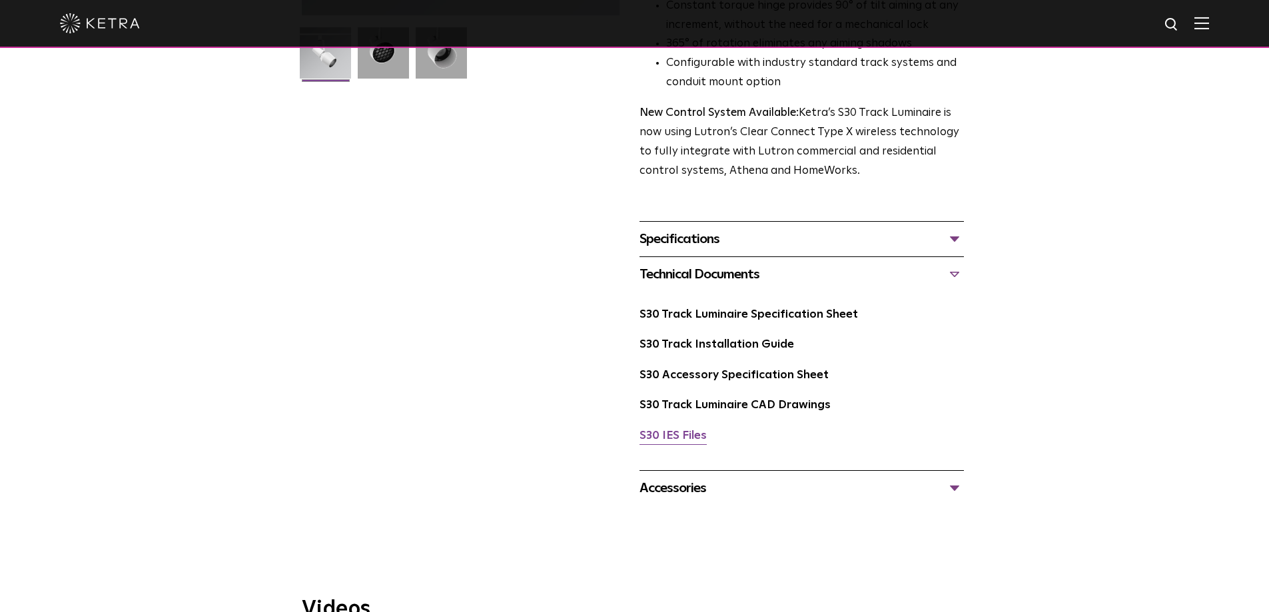
click at [691, 430] on link "S30 IES Files" at bounding box center [673, 435] width 67 height 11
click at [733, 229] on div "Specifications" at bounding box center [802, 239] width 324 height 21
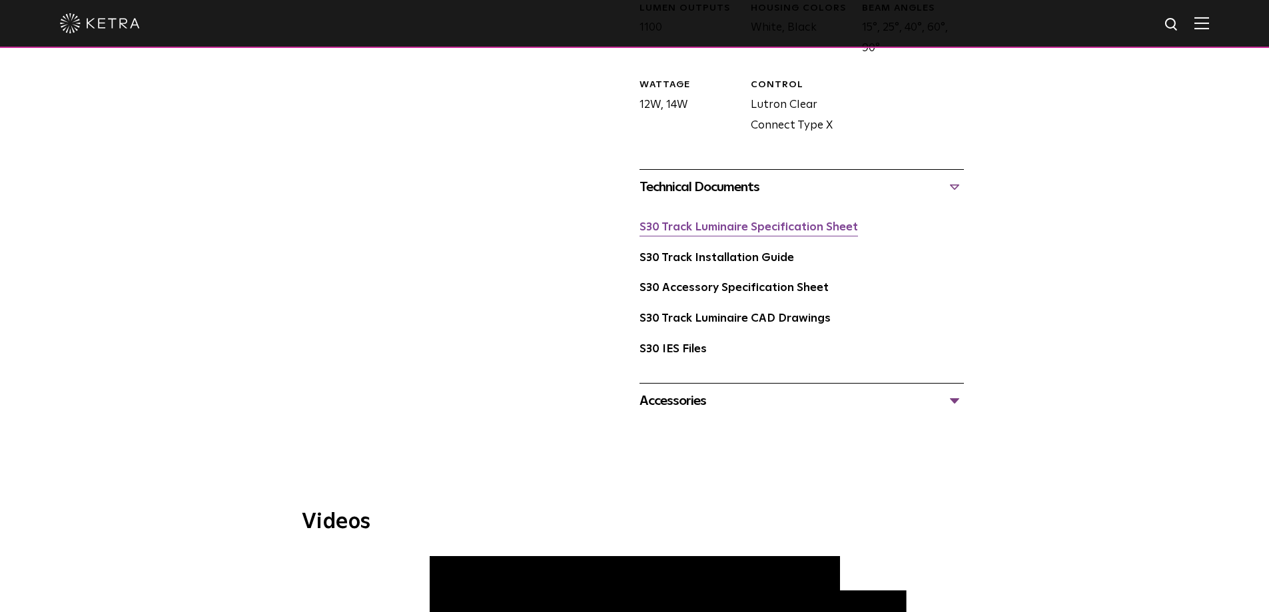
scroll to position [666, 0]
click at [752, 223] on link "S30 Track Luminaire Specification Sheet" at bounding box center [749, 228] width 219 height 11
